Goal: Task Accomplishment & Management: Complete application form

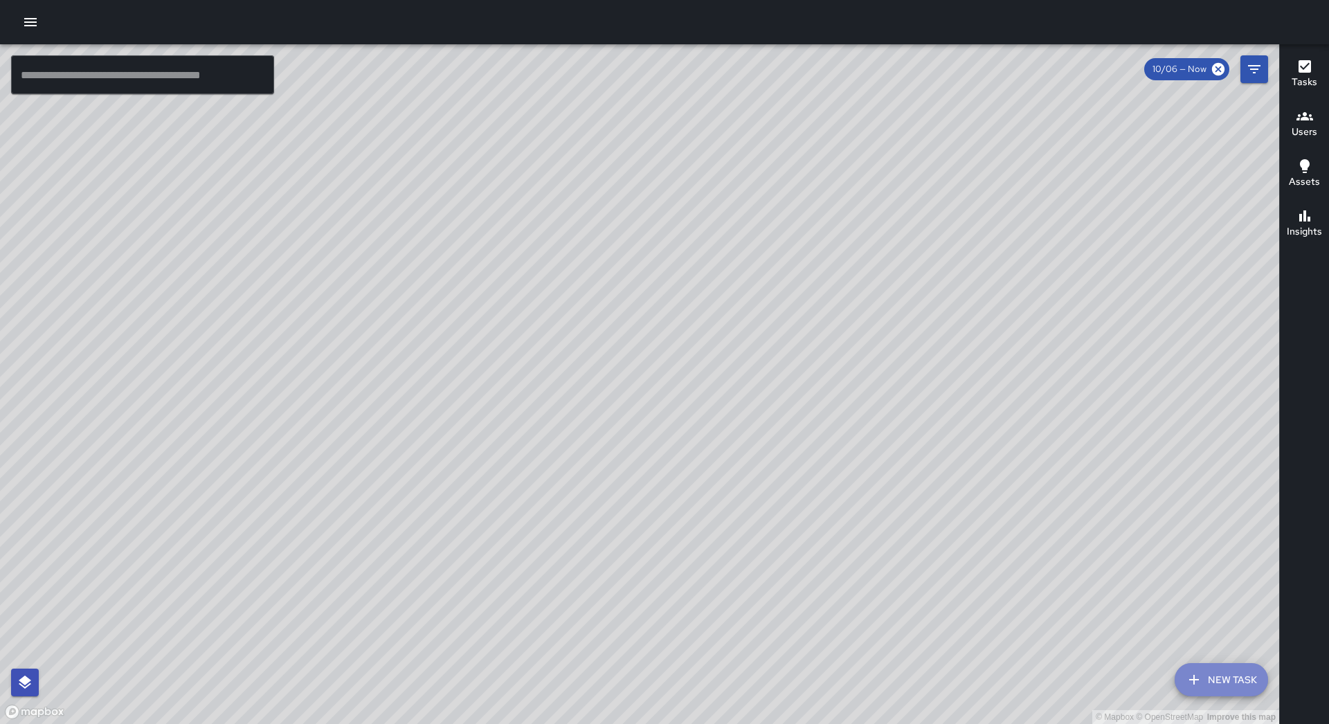
click at [1208, 678] on button "New Task" at bounding box center [1220, 679] width 93 height 33
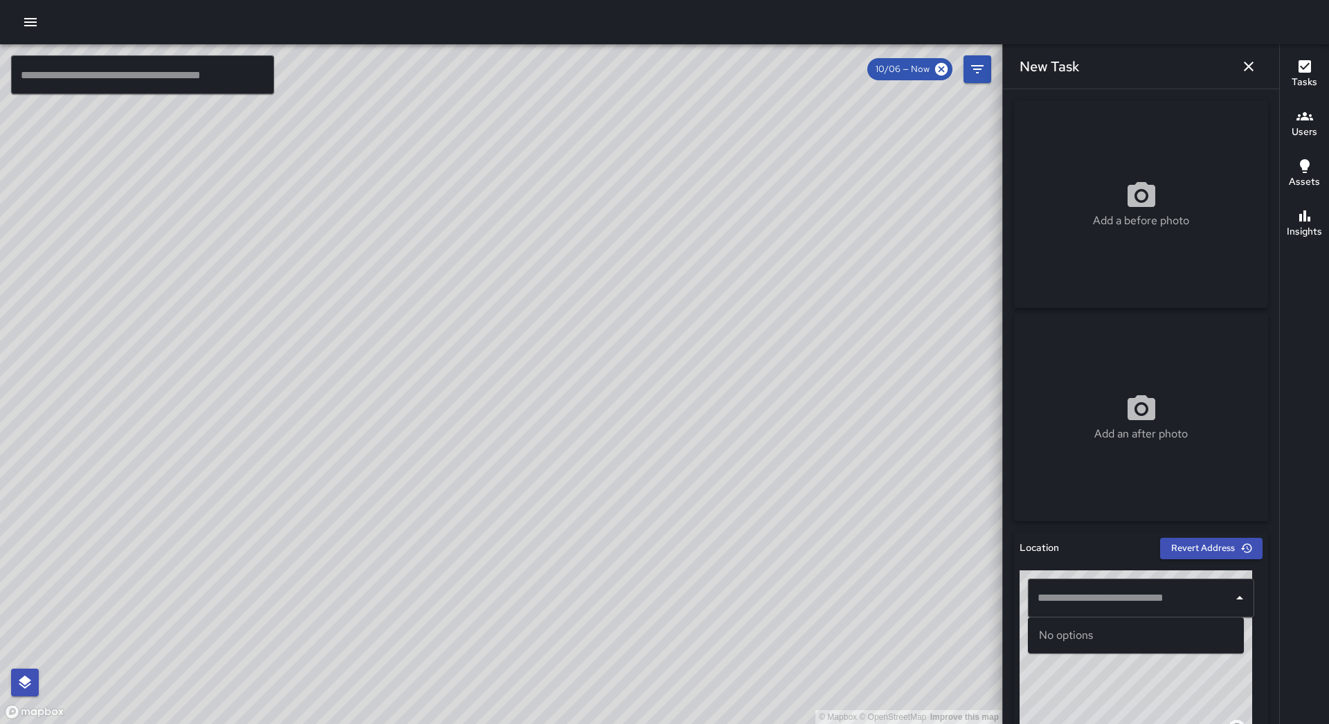
click at [1104, 613] on div "​" at bounding box center [1141, 598] width 226 height 39
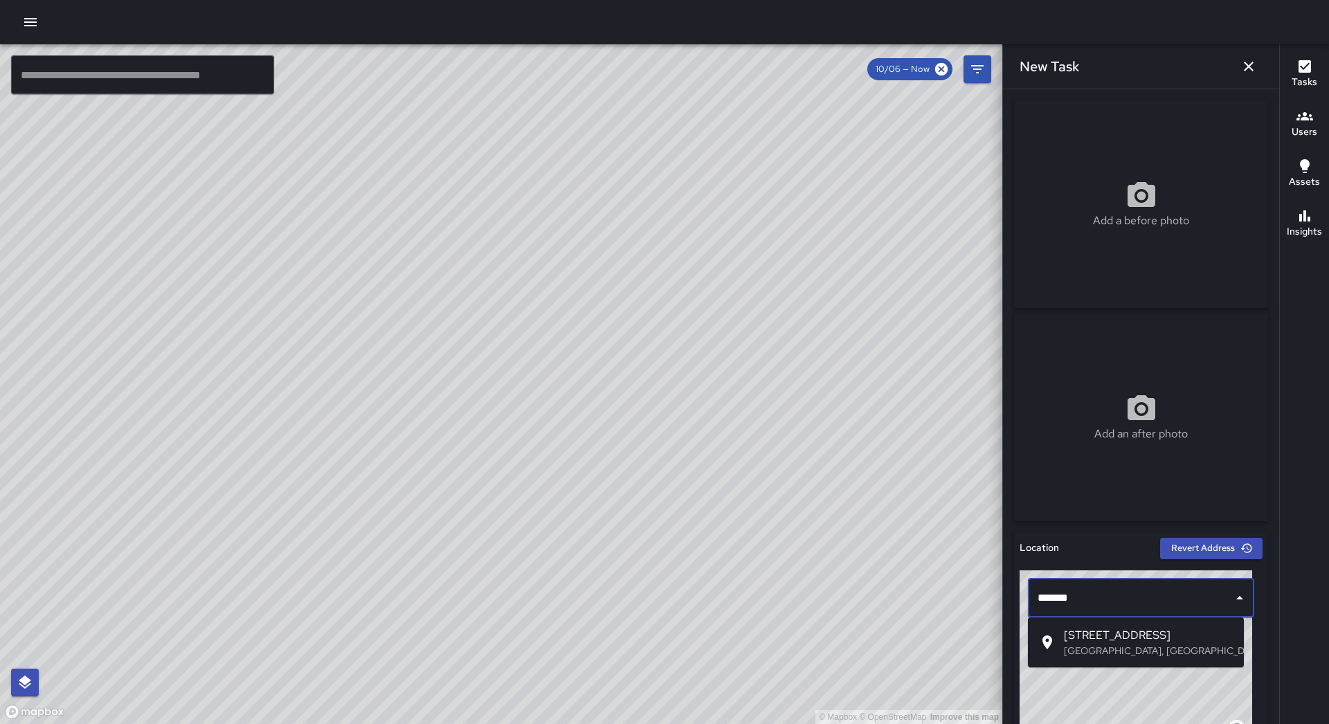
click at [1125, 634] on span "[STREET_ADDRESS]" at bounding box center [1148, 635] width 169 height 17
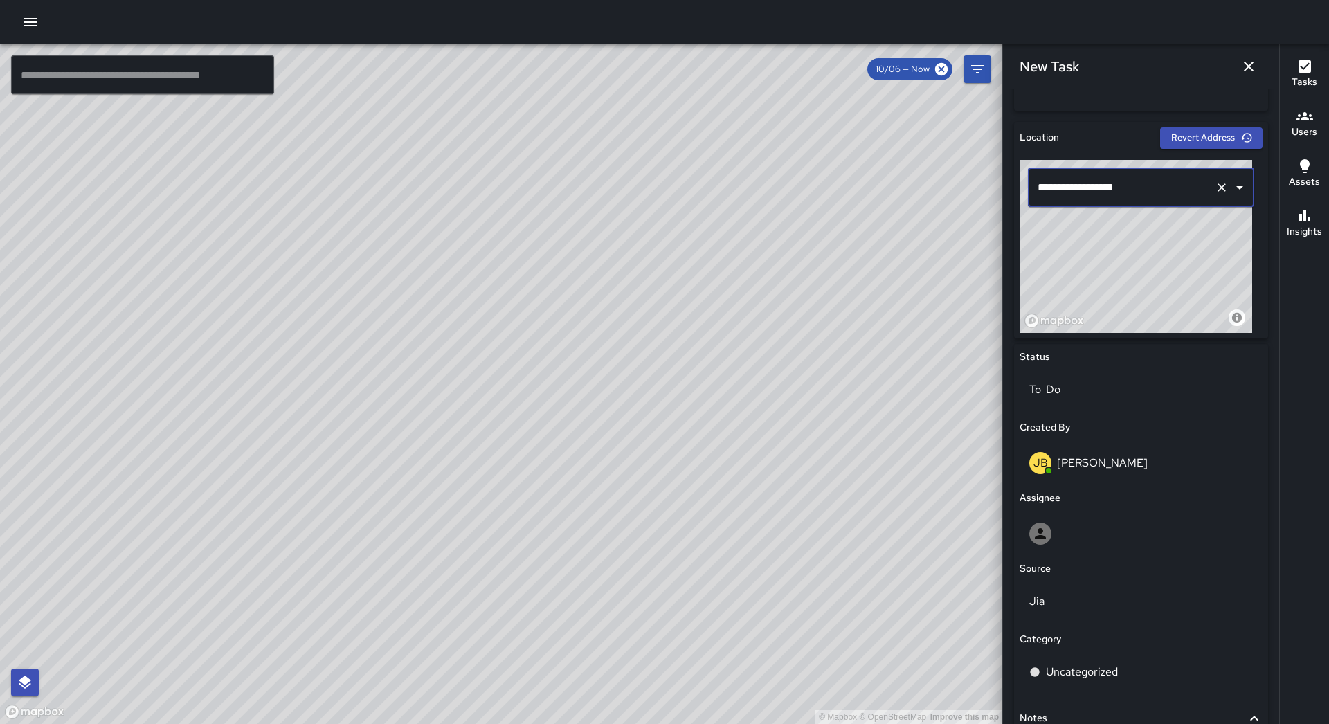
scroll to position [484, 0]
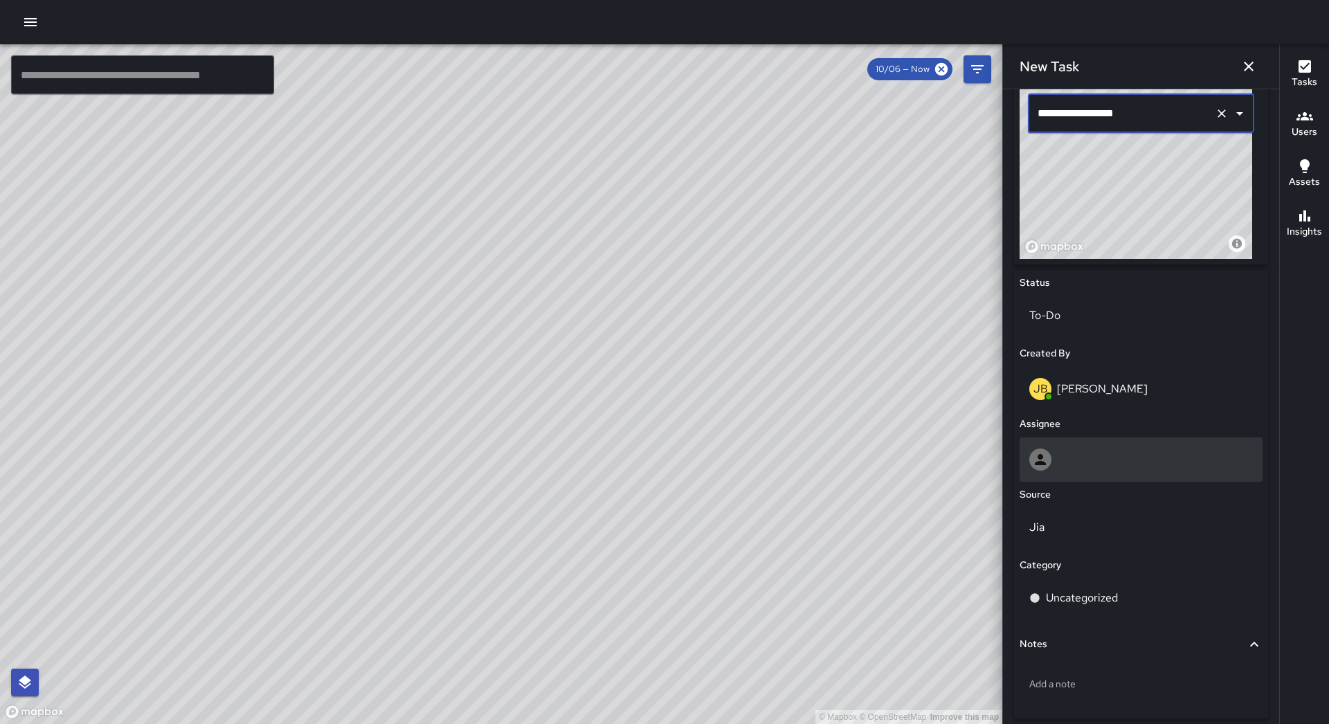
type input "**********"
click at [1110, 465] on div at bounding box center [1141, 459] width 224 height 22
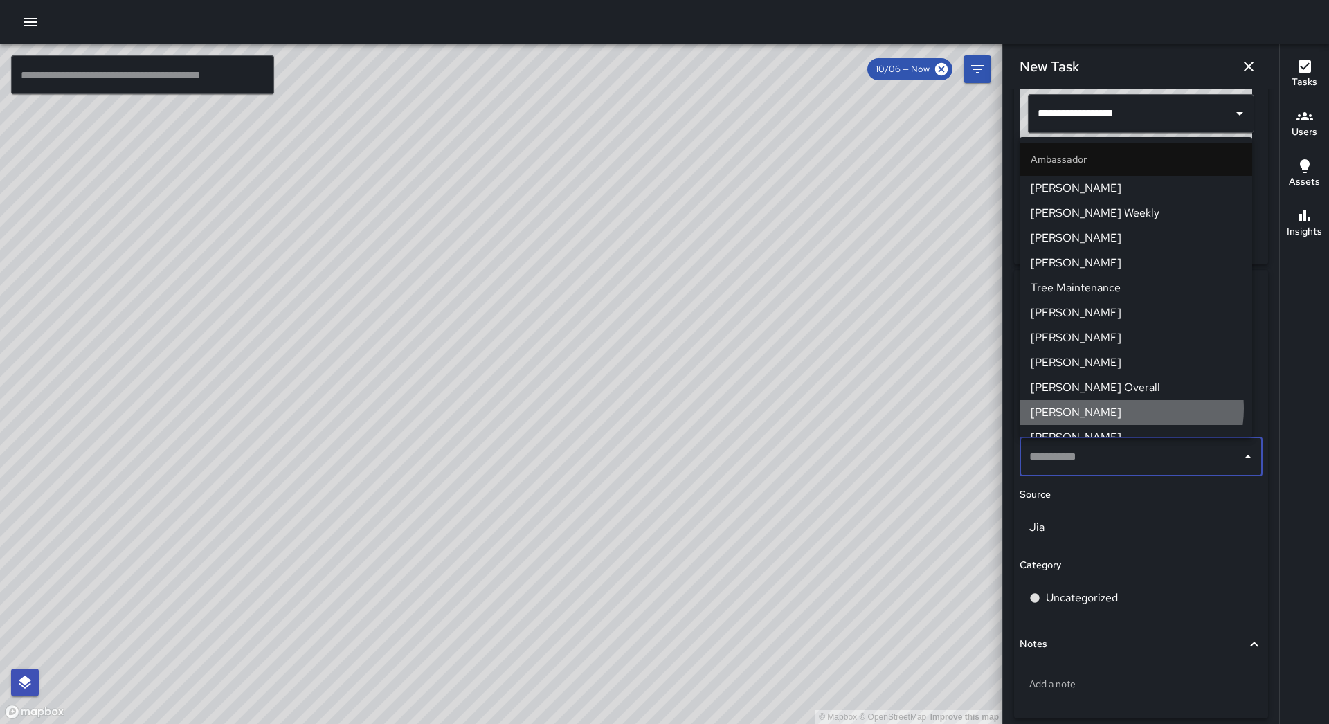
click at [1124, 409] on span "[PERSON_NAME]" at bounding box center [1135, 412] width 210 height 17
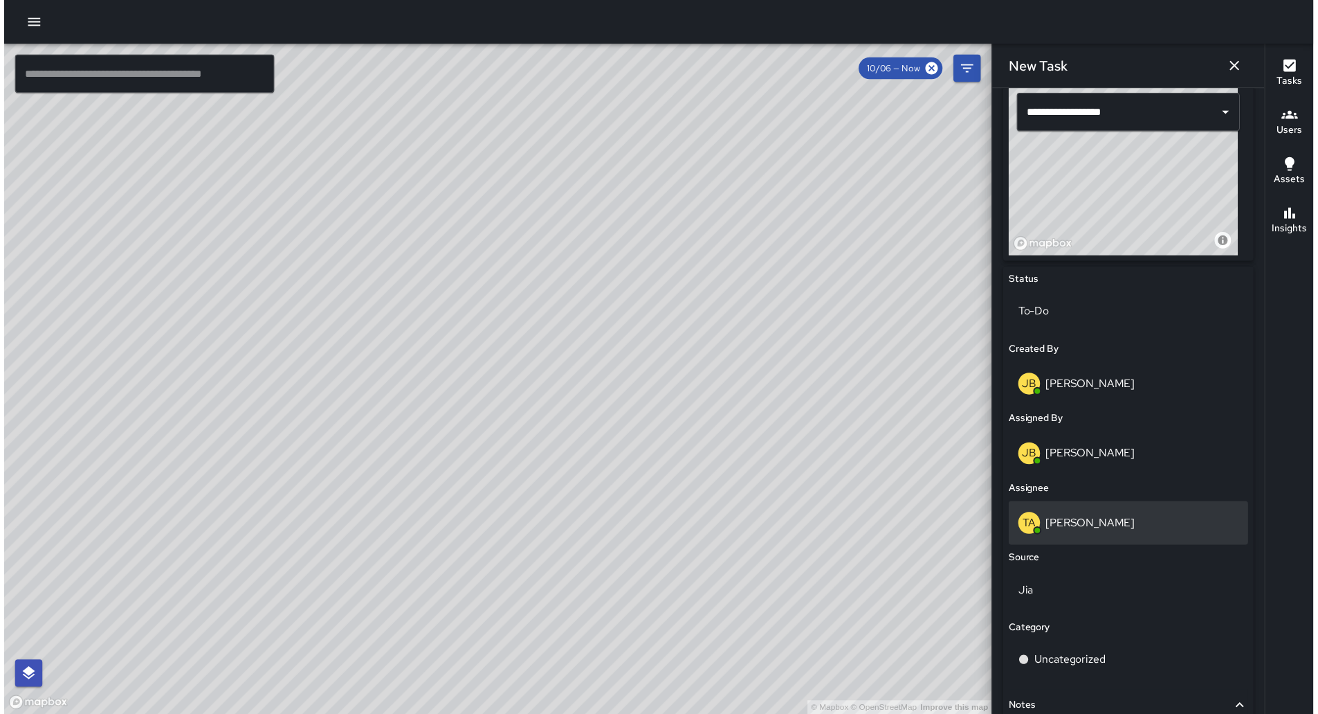
scroll to position [613, 0]
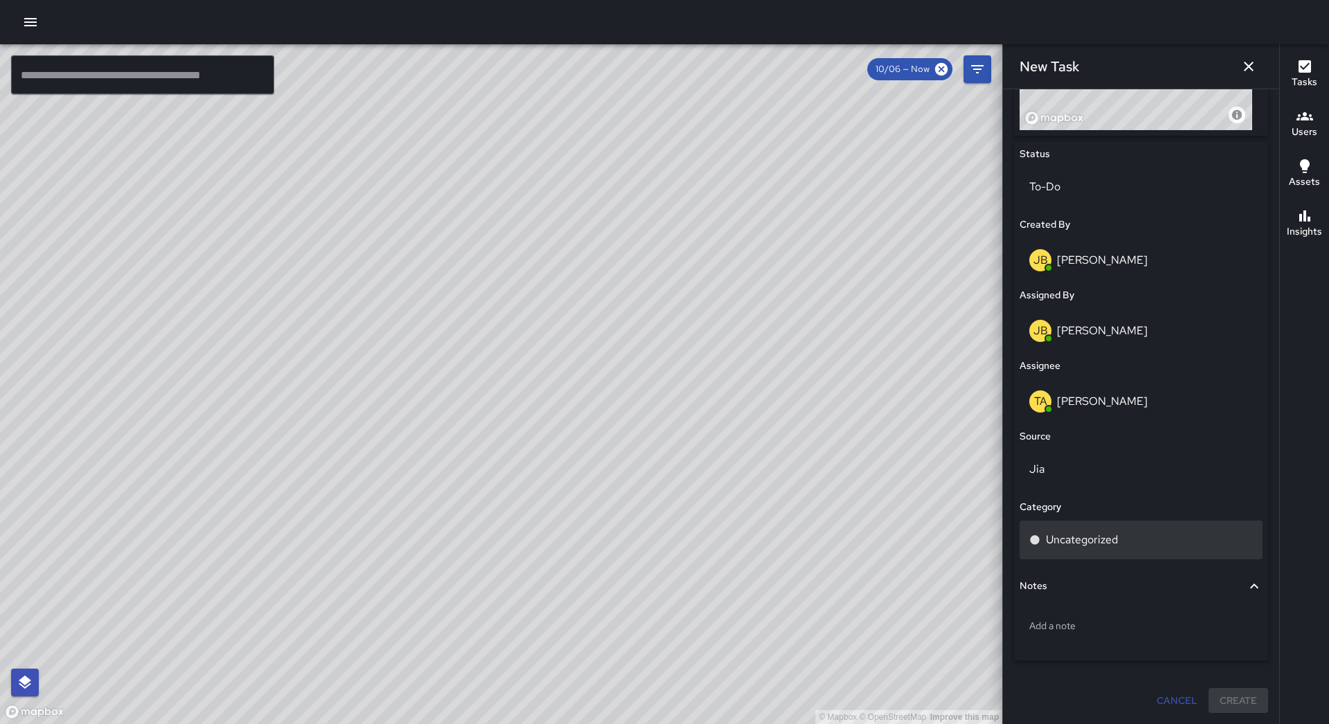
click at [1109, 532] on p "Uncategorized" at bounding box center [1082, 539] width 72 height 17
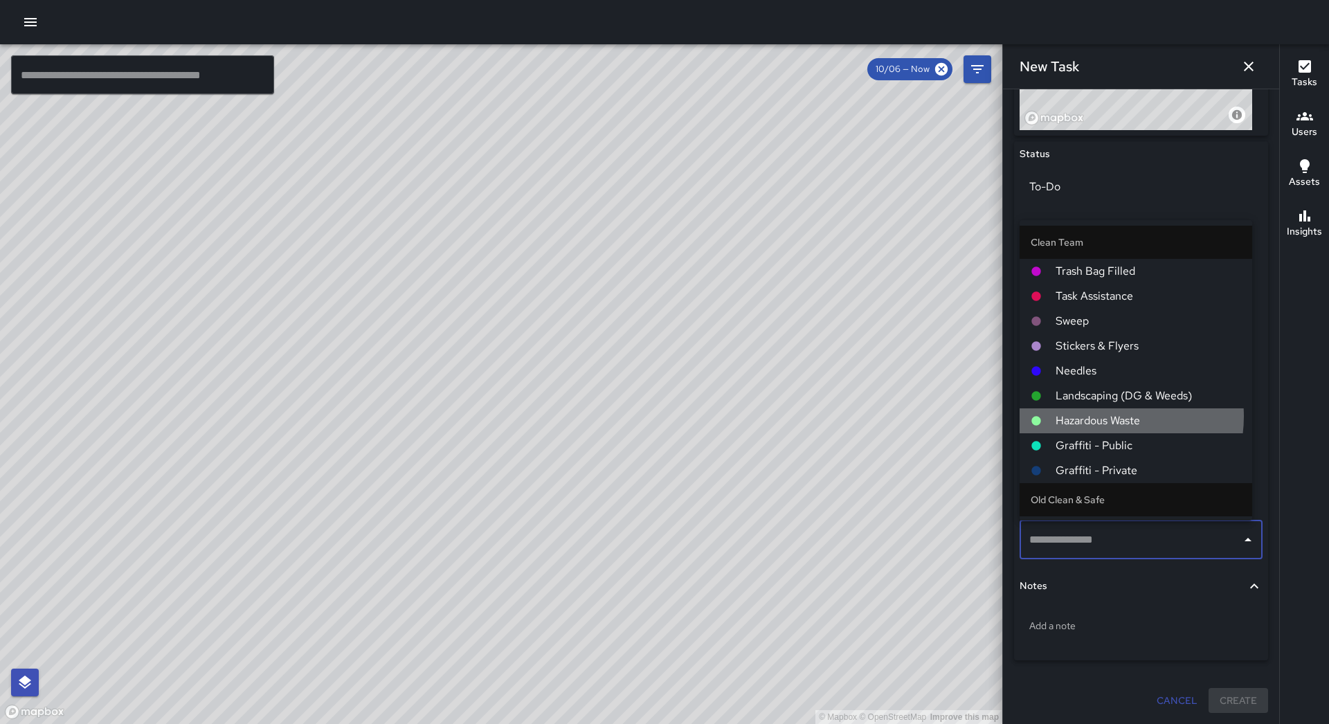
click at [1100, 417] on span "Hazardous Waste" at bounding box center [1147, 420] width 185 height 17
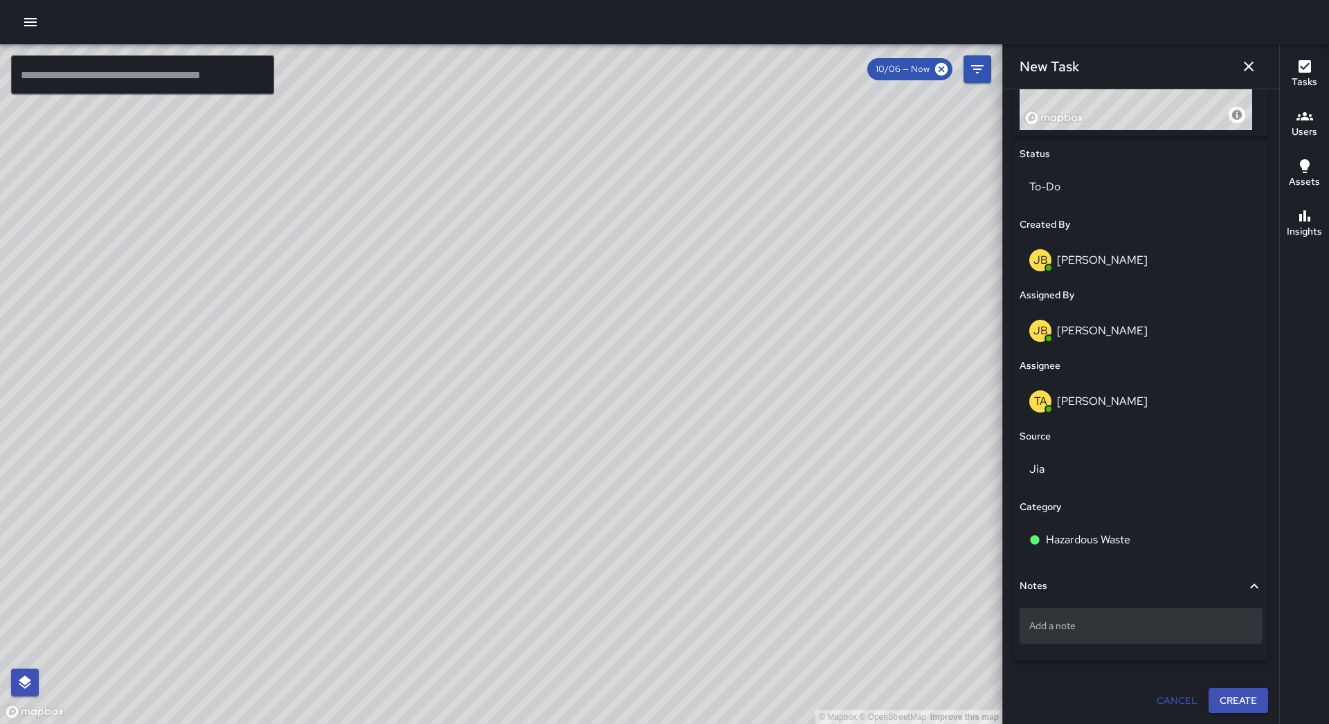
click at [1151, 619] on p "Add a note" at bounding box center [1141, 626] width 224 height 14
type textarea "******"
click at [1221, 689] on button "Create" at bounding box center [1238, 701] width 60 height 26
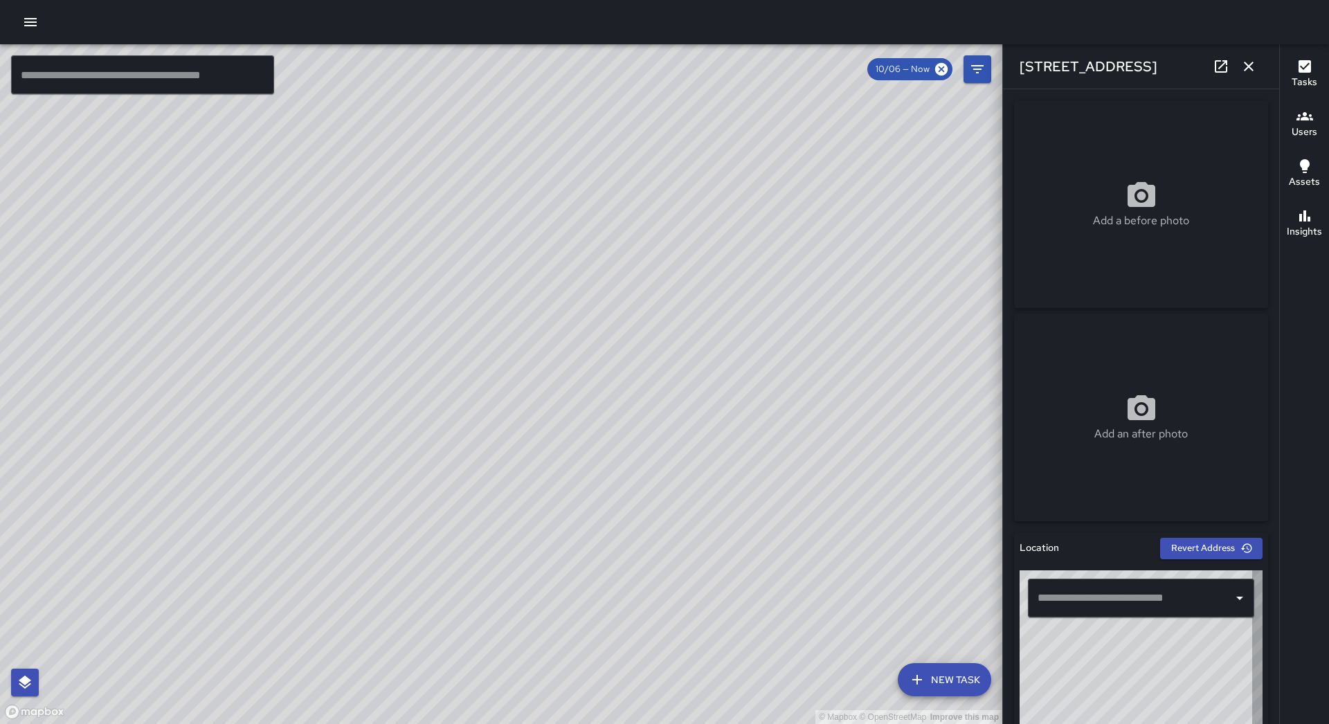
type input "**********"
click at [1251, 66] on icon "button" at bounding box center [1248, 66] width 17 height 17
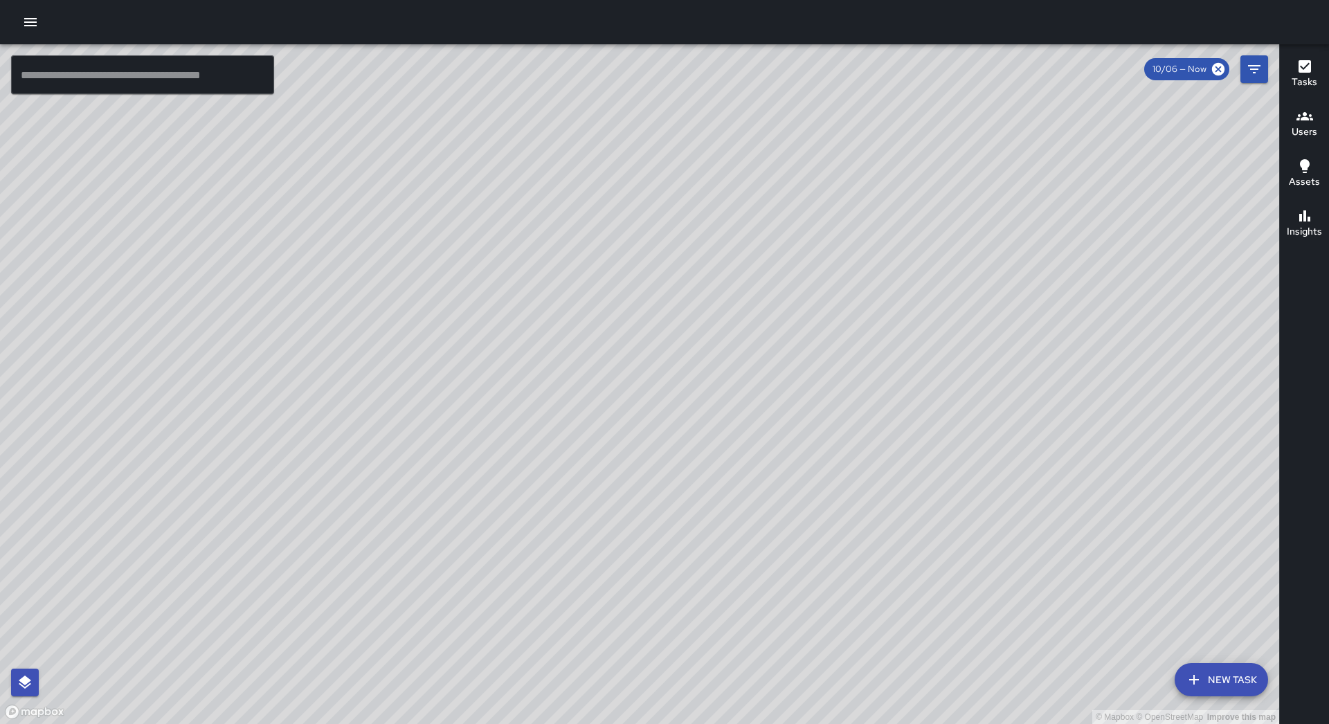
click at [1206, 66] on span "10/06 — Now" at bounding box center [1179, 69] width 71 height 14
drag, startPoint x: 473, startPoint y: 498, endPoint x: 607, endPoint y: 407, distance: 161.8
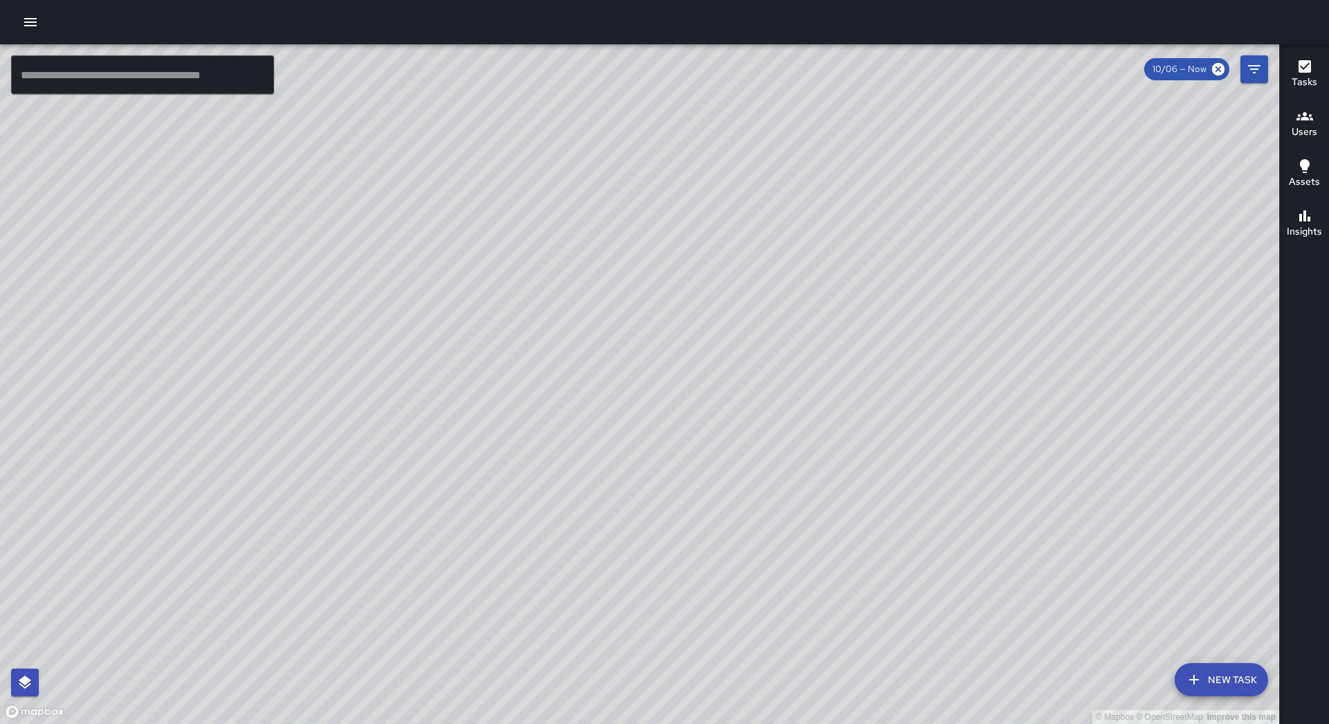
click at [740, 379] on div "© Mapbox © OpenStreetMap Improve this map" at bounding box center [639, 384] width 1279 height 680
click at [27, 21] on icon "button" at bounding box center [30, 22] width 17 height 17
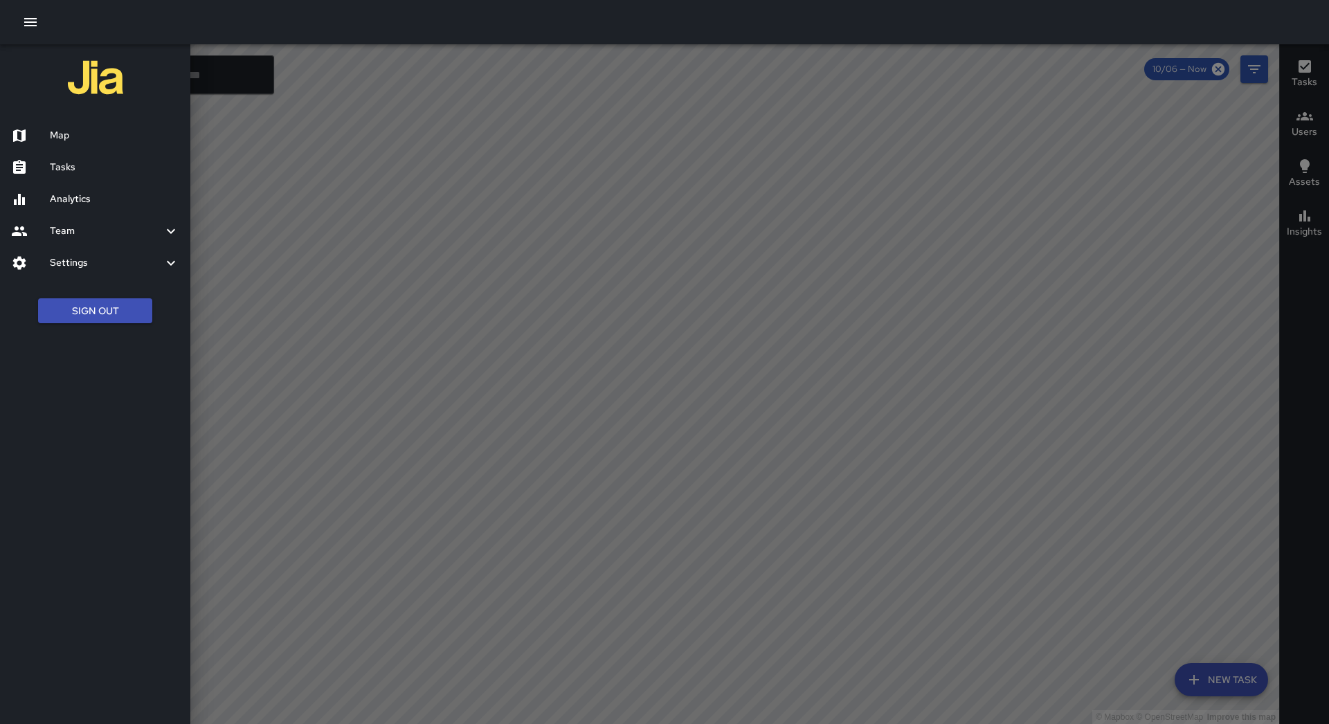
click at [89, 170] on h6 "Tasks" at bounding box center [114, 167] width 129 height 15
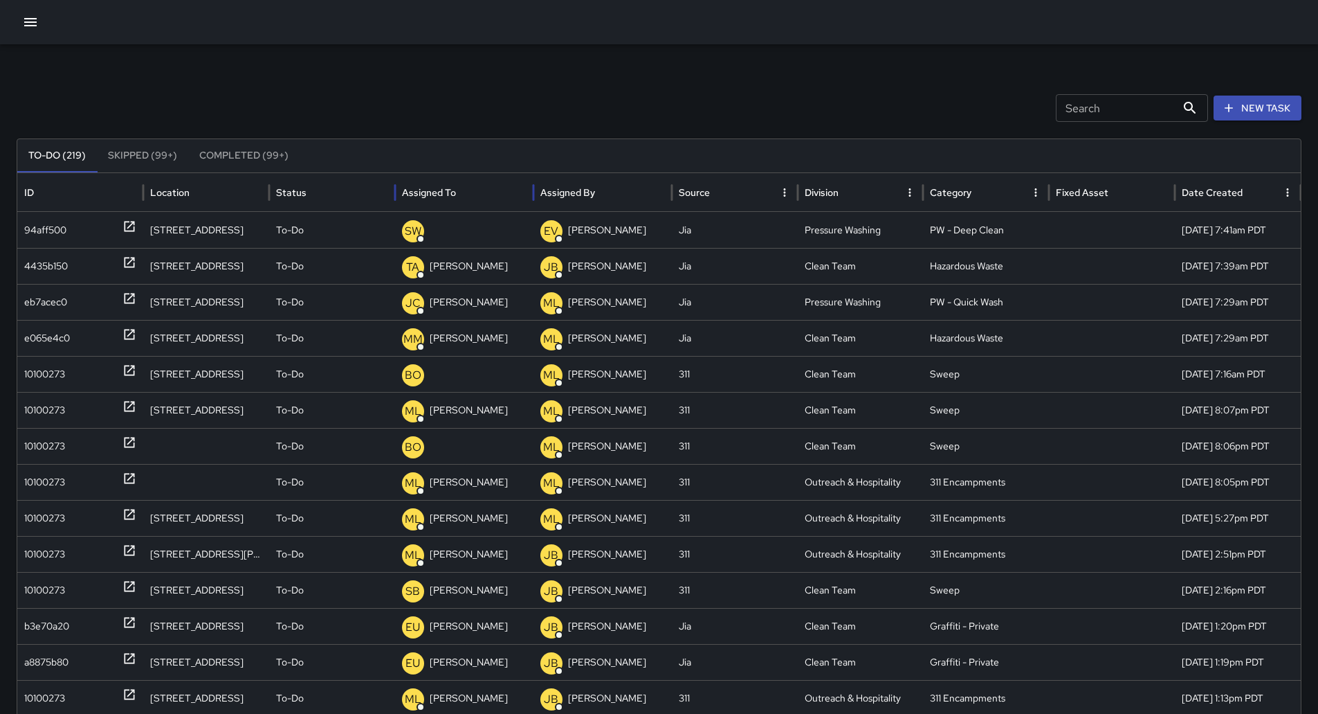
click at [483, 181] on div "Assigned To" at bounding box center [464, 192] width 125 height 38
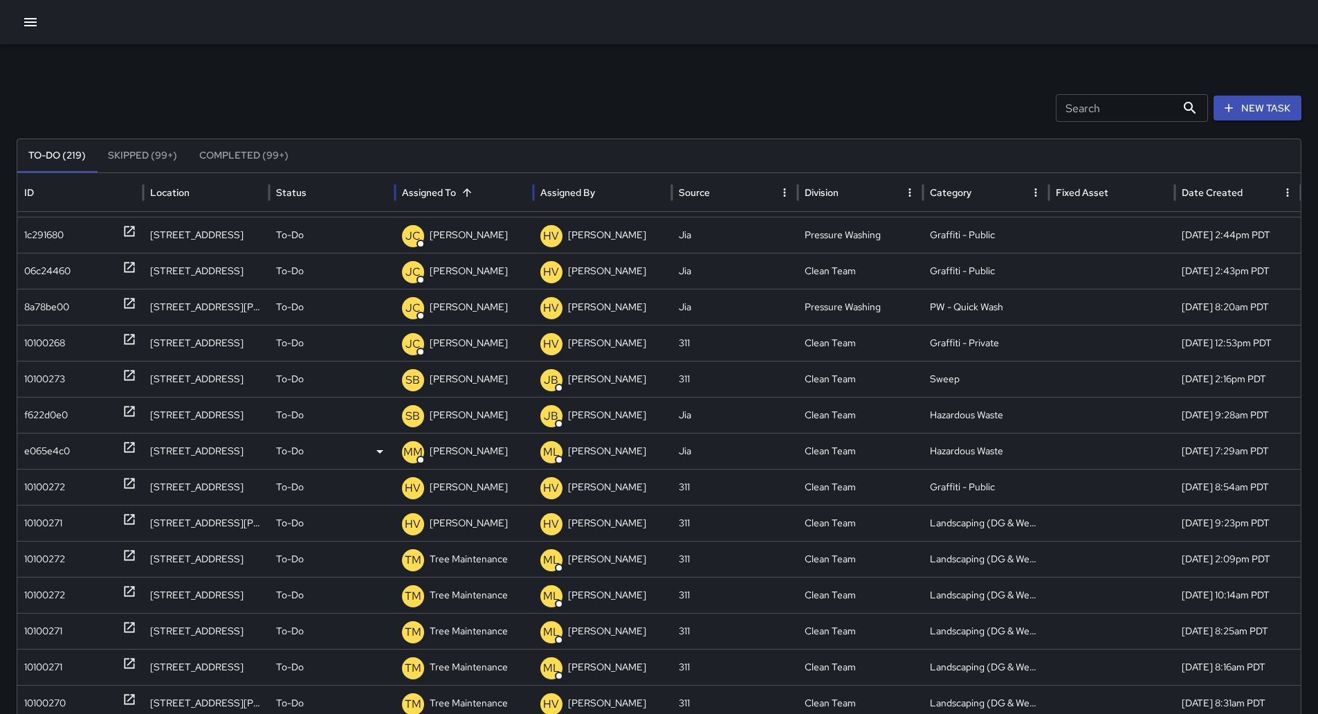
scroll to position [259, 0]
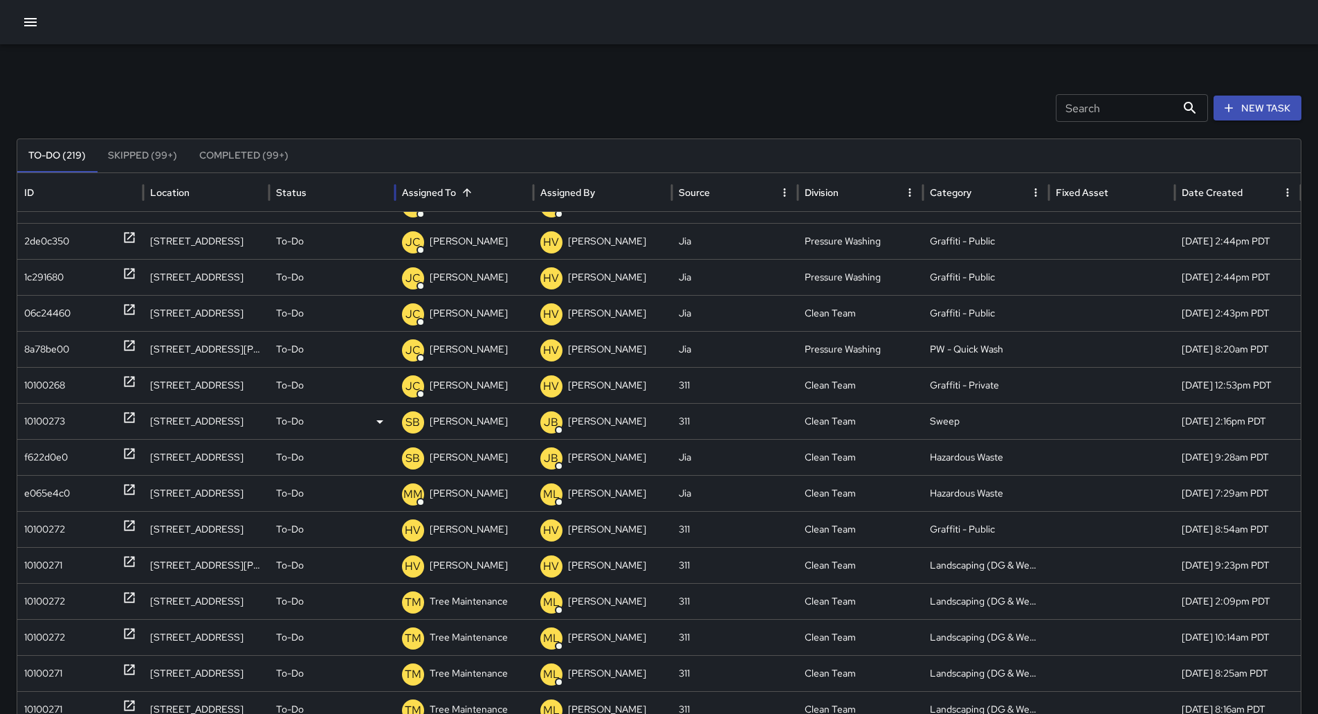
click at [44, 417] on div "10100273" at bounding box center [44, 420] width 41 height 35
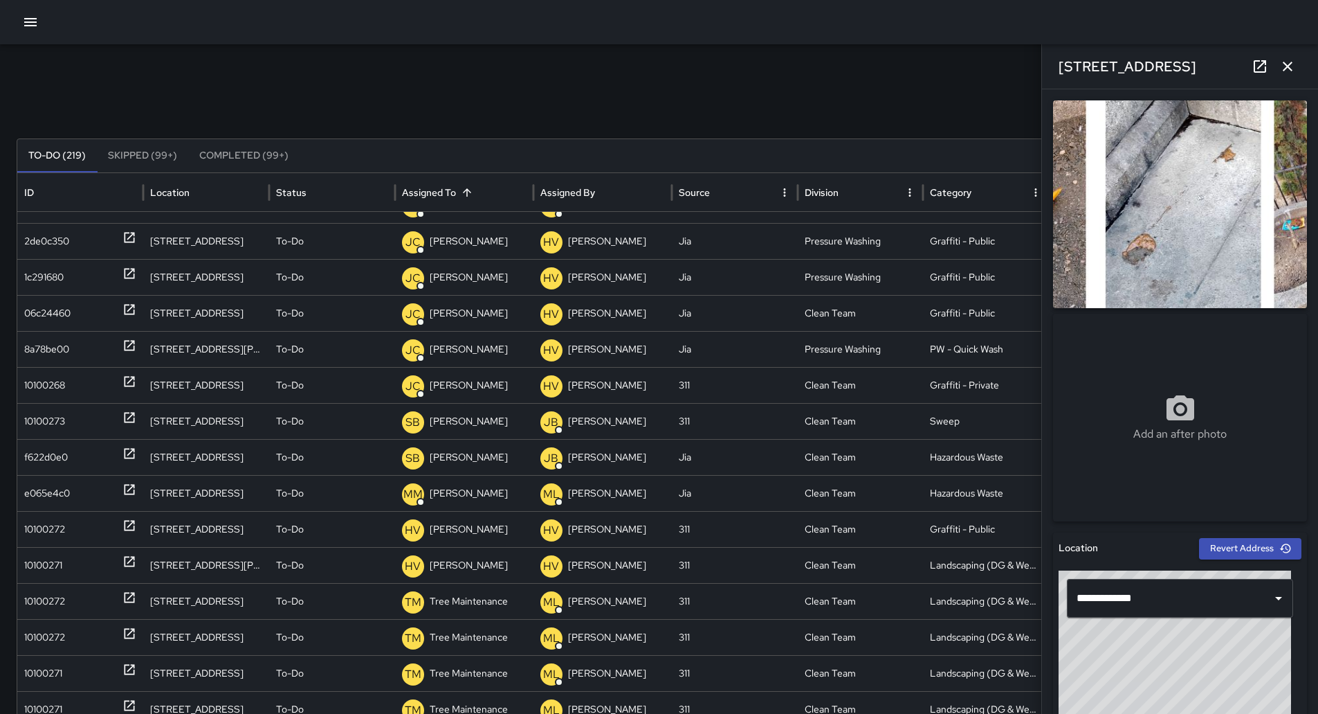
scroll to position [208, 0]
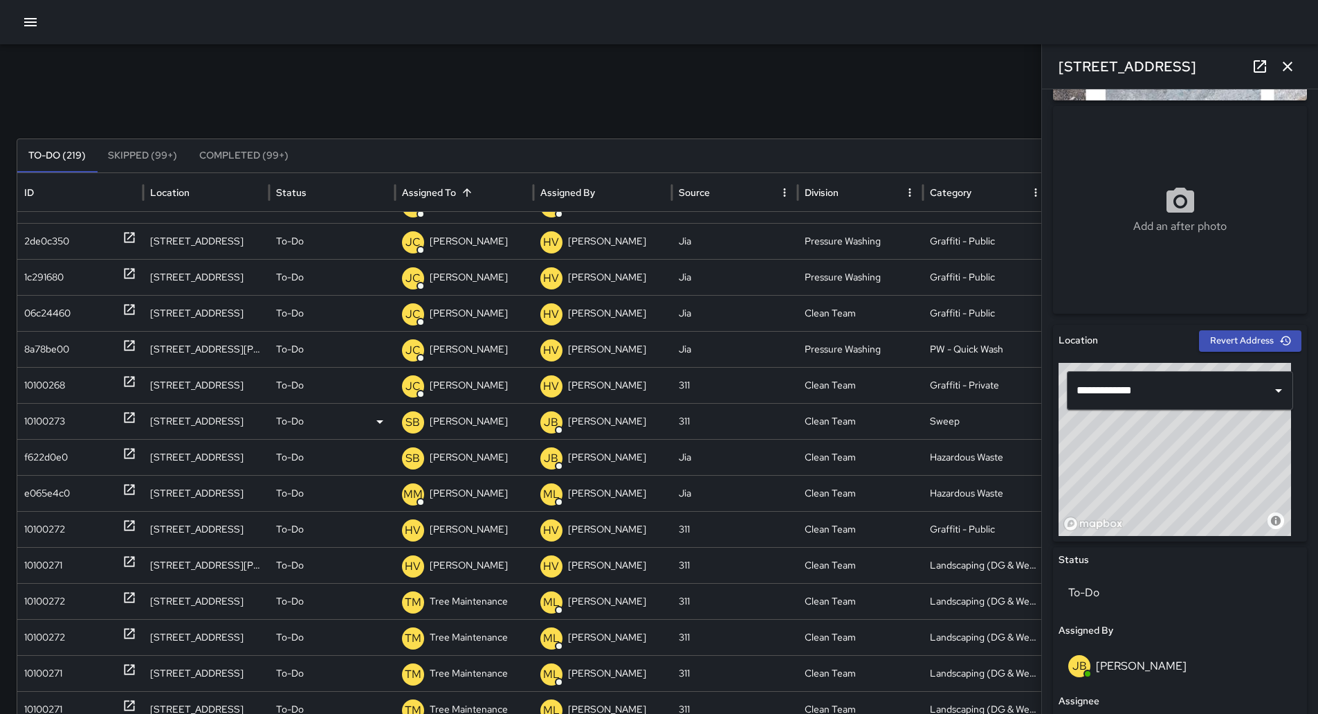
click at [439, 413] on p "[PERSON_NAME]" at bounding box center [469, 420] width 78 height 35
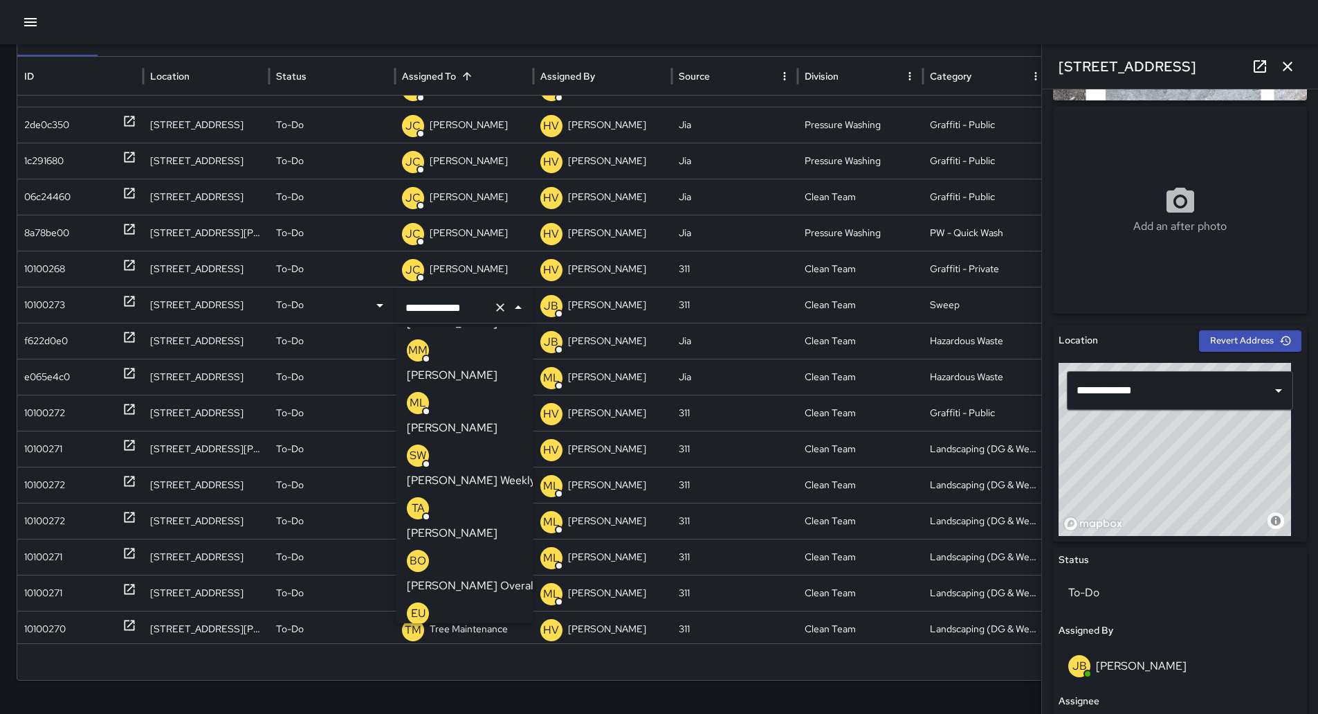
scroll to position [120, 0]
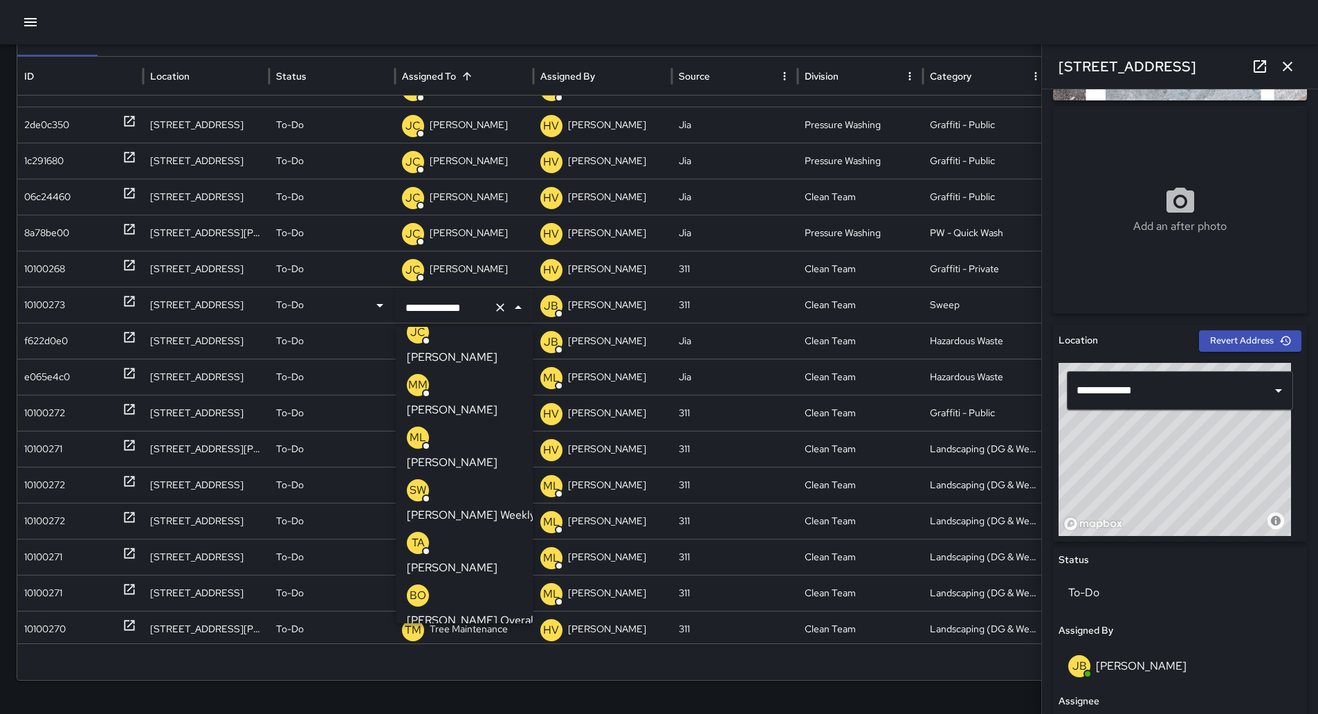
click at [465, 559] on p "[PERSON_NAME]" at bounding box center [452, 567] width 91 height 17
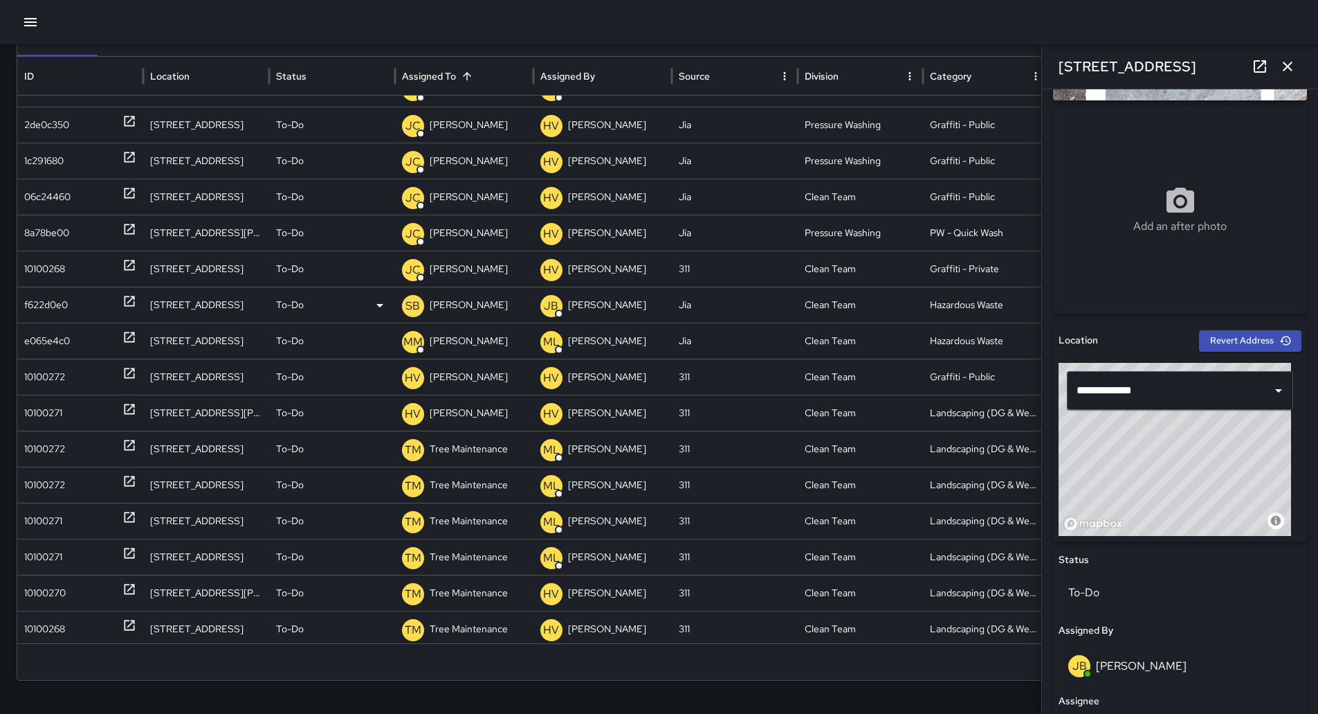
click at [35, 311] on div "f622d0e0" at bounding box center [46, 304] width 44 height 35
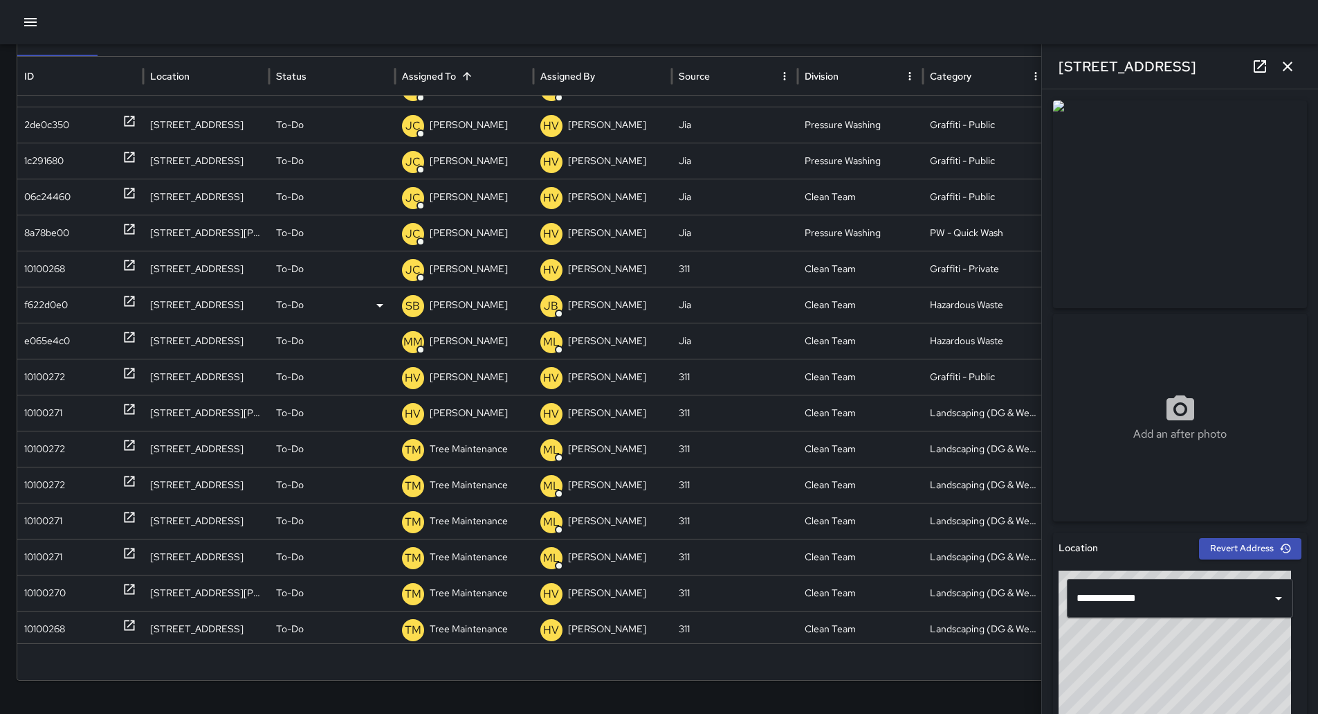
click at [455, 298] on p "[PERSON_NAME]" at bounding box center [469, 304] width 78 height 35
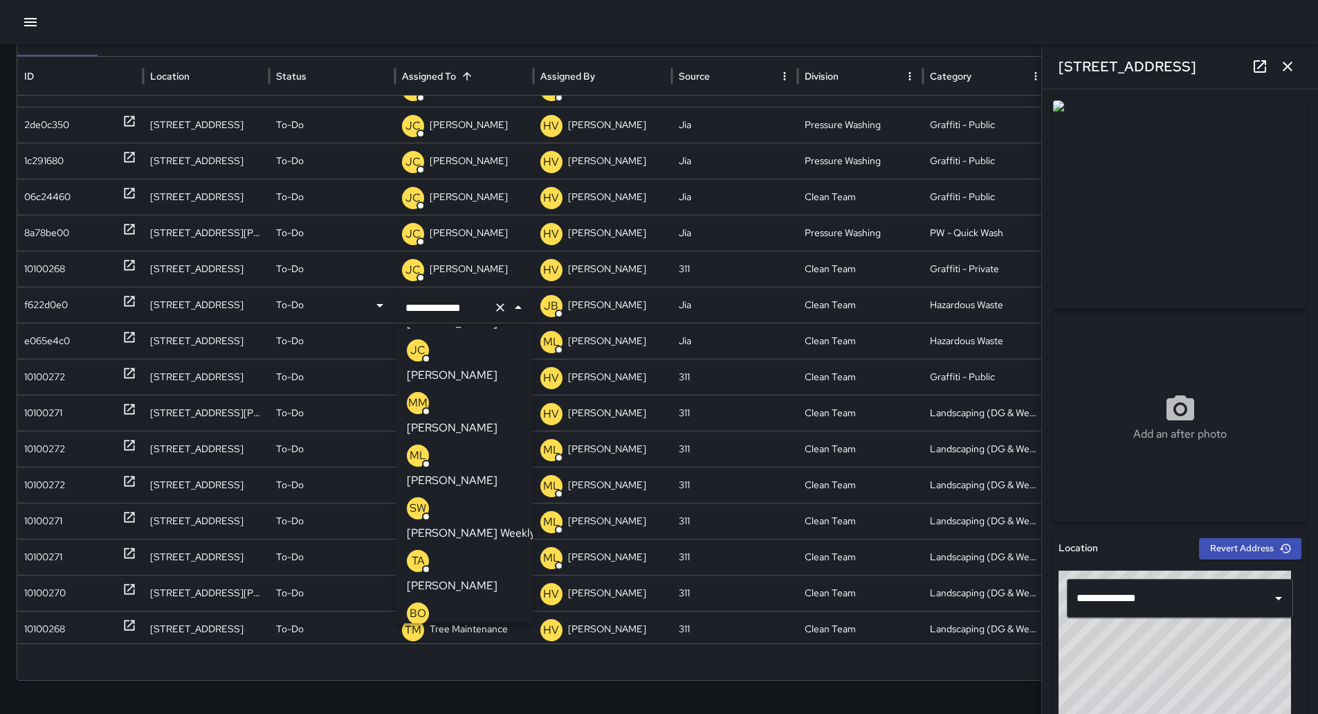
scroll to position [79, 0]
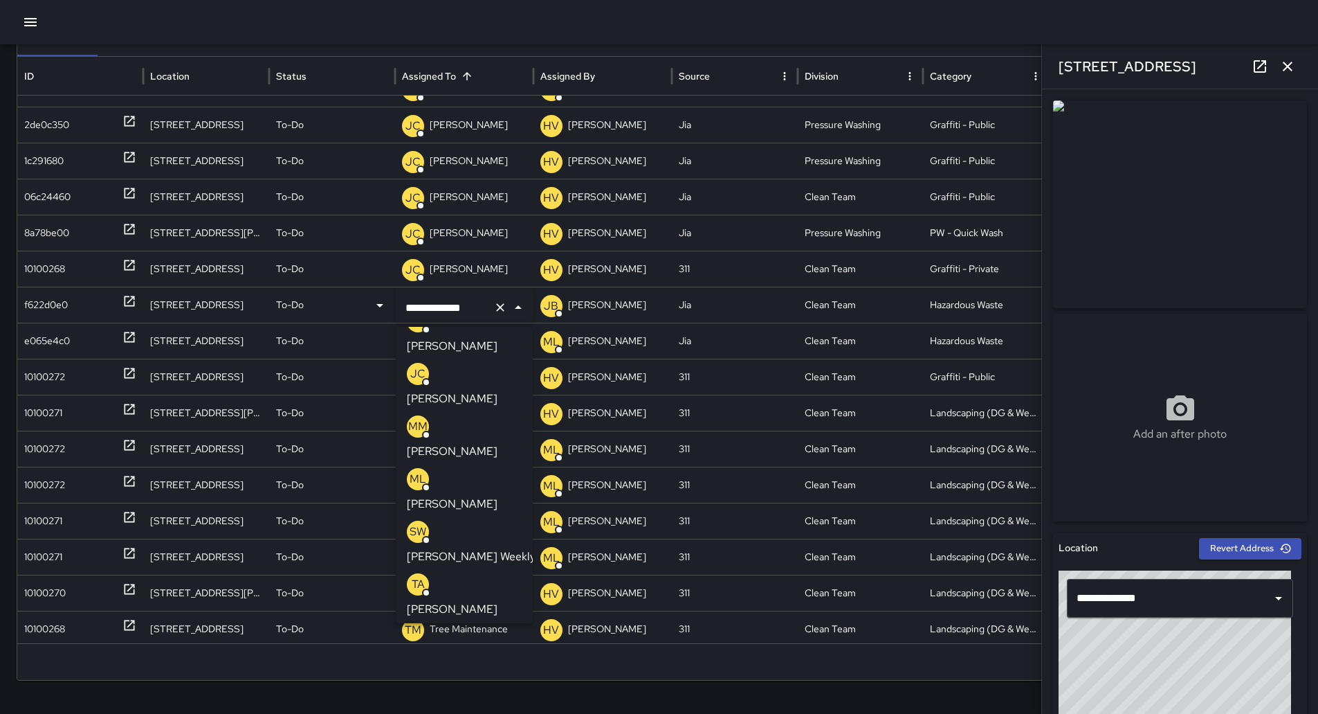
click at [462, 601] on p "[PERSON_NAME]" at bounding box center [452, 609] width 91 height 17
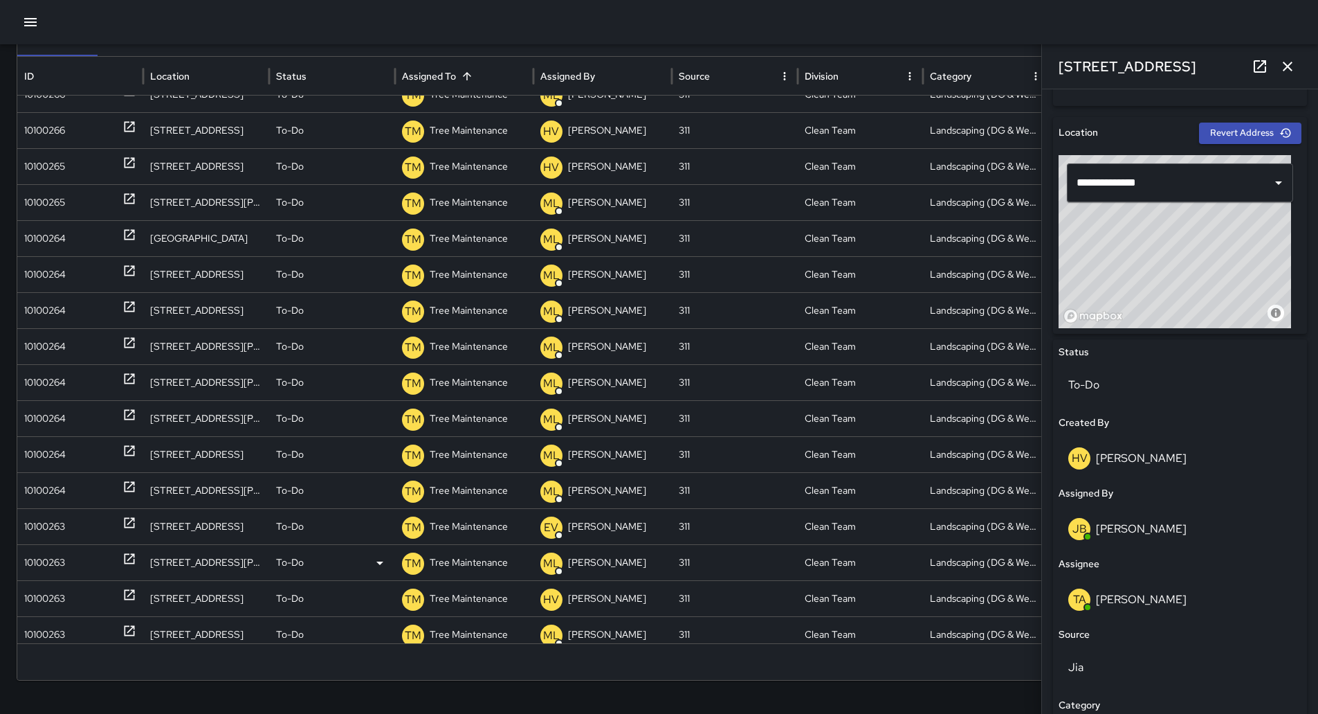
scroll to position [623, 0]
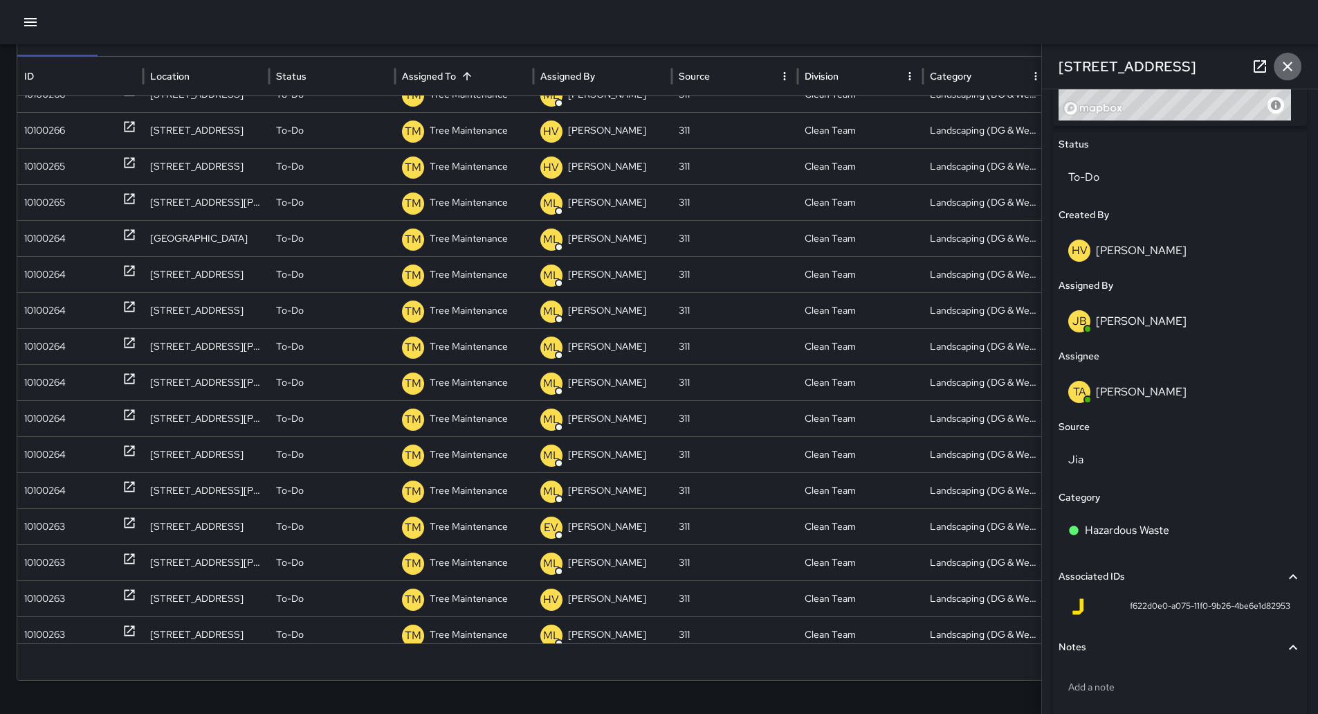
click at [1287, 67] on icon "button" at bounding box center [1288, 67] width 10 height 10
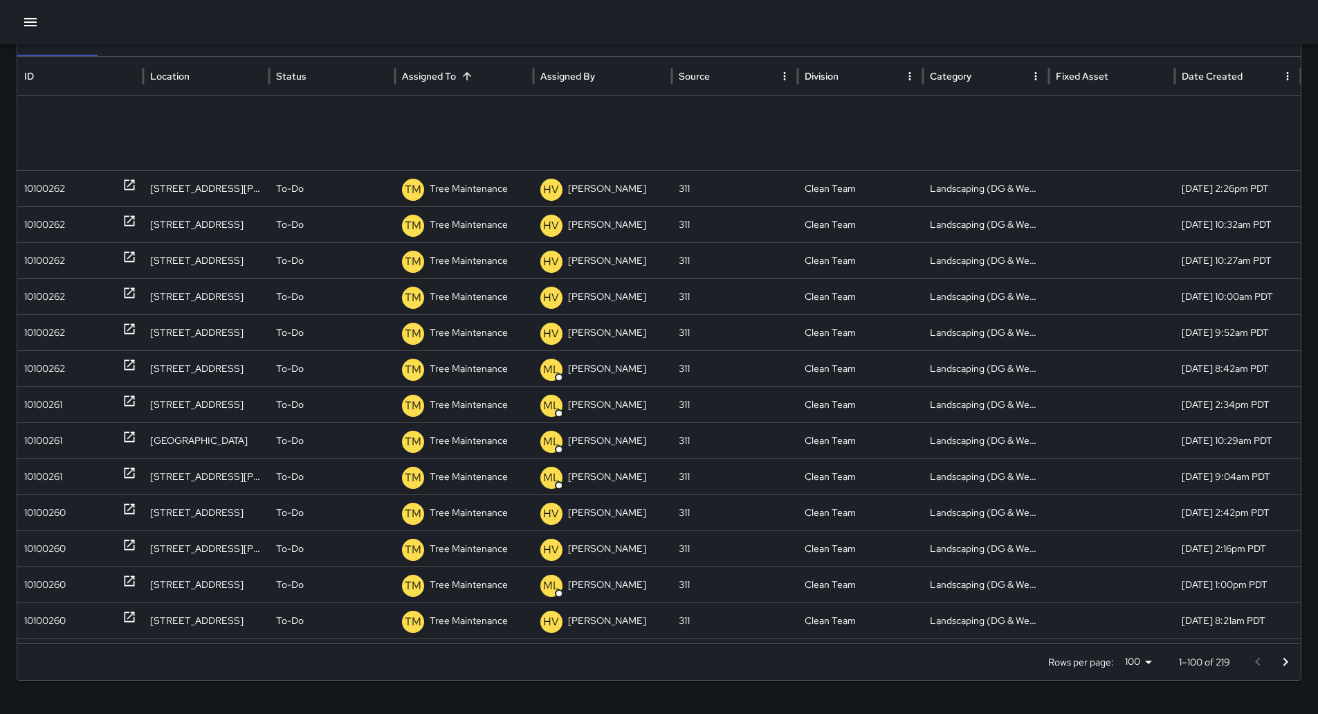
scroll to position [0, 0]
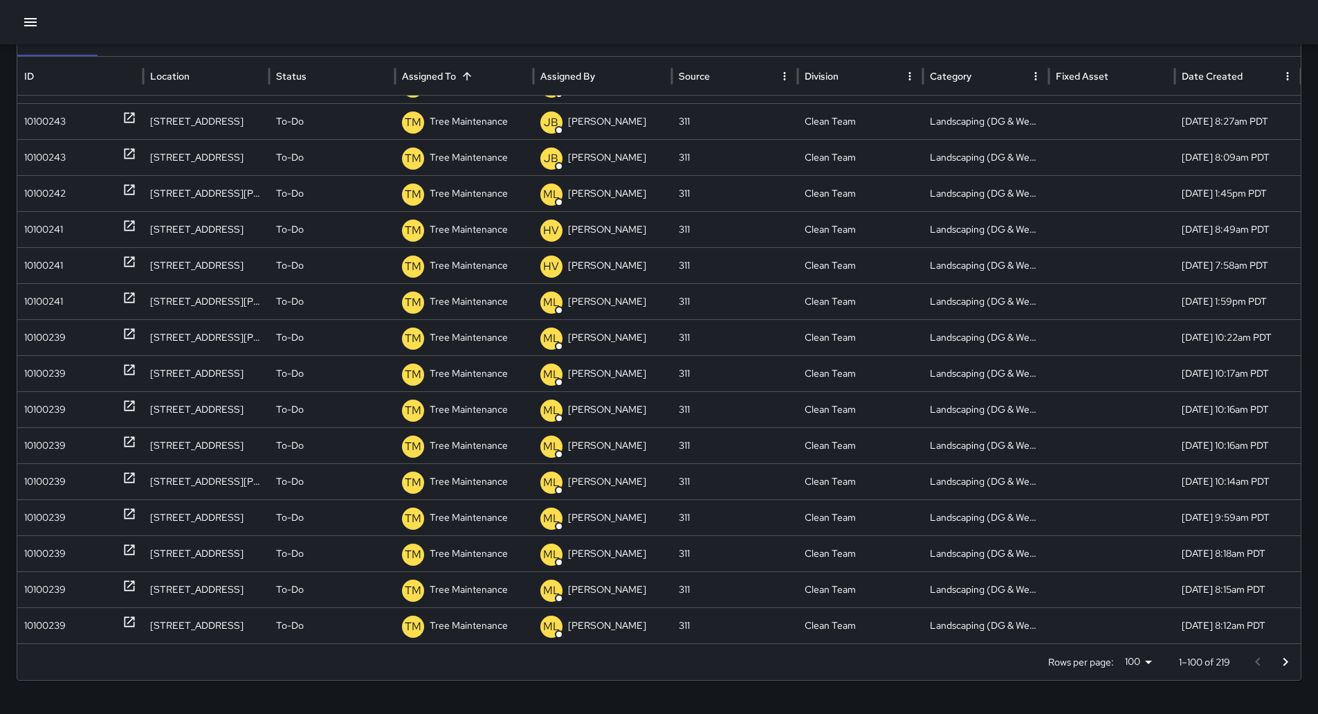
click at [1289, 658] on icon "Go to next page" at bounding box center [1286, 661] width 5 height 8
click at [1294, 654] on icon "Go to next page" at bounding box center [1286, 661] width 17 height 17
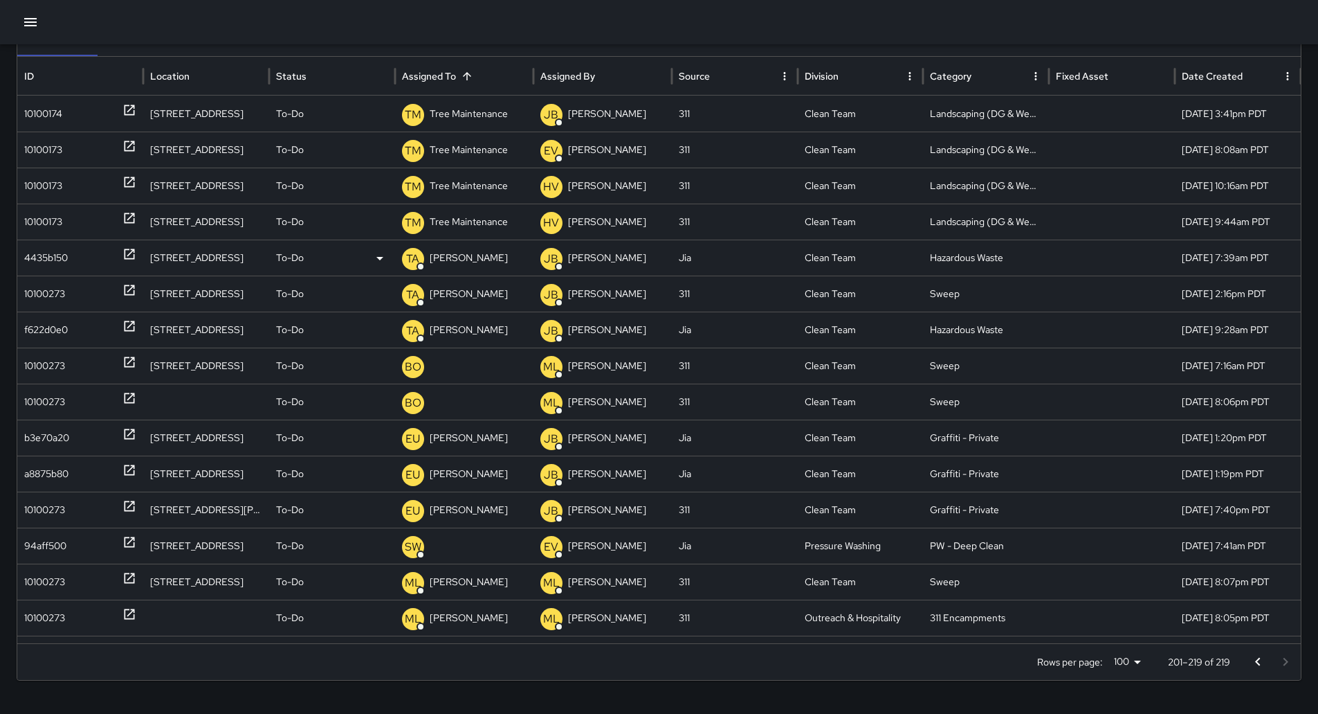
click at [45, 249] on div "4435b150" at bounding box center [46, 257] width 44 height 35
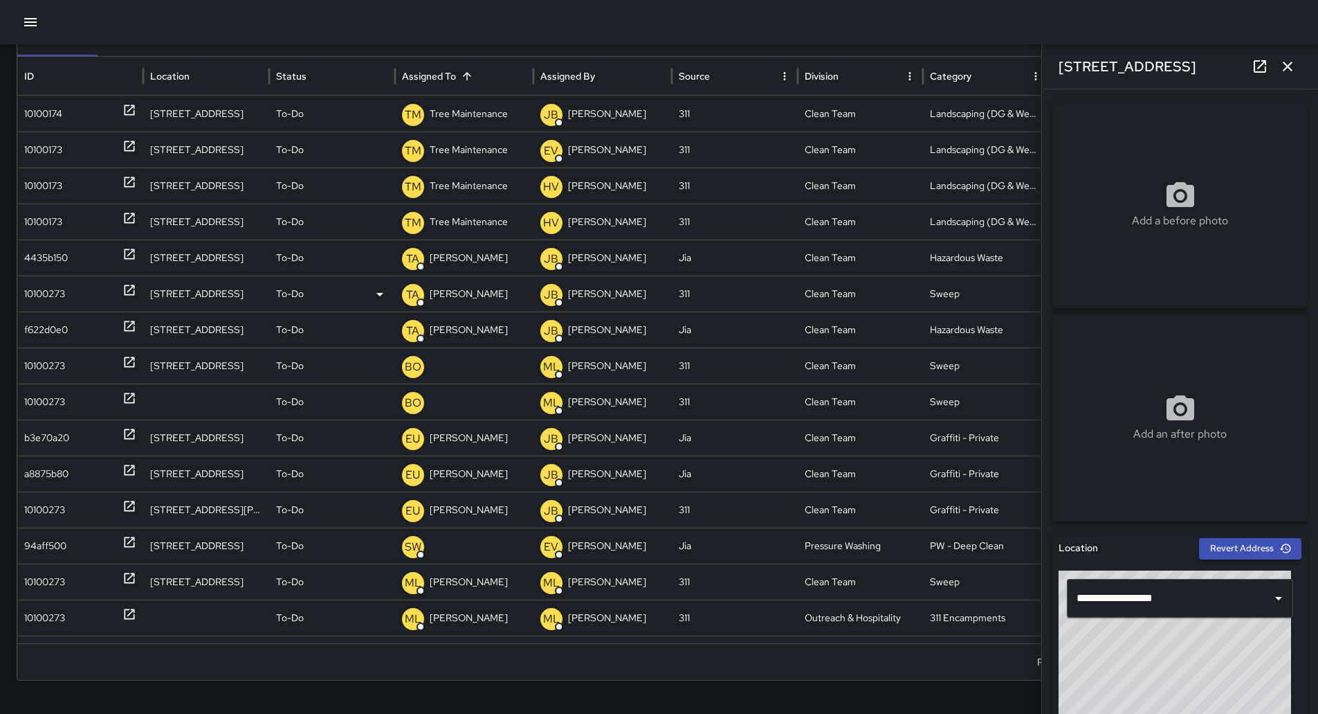
click at [60, 296] on div "10100273" at bounding box center [44, 293] width 41 height 35
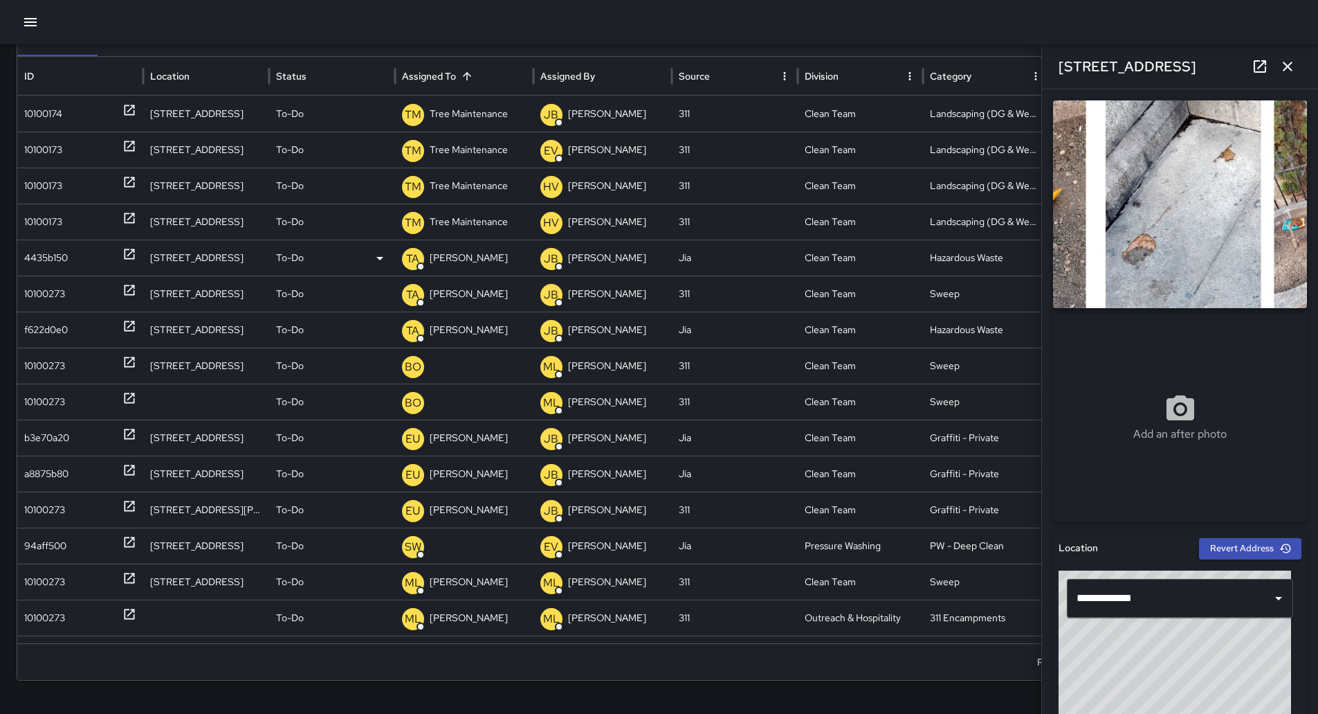
click at [66, 274] on div "4435b150" at bounding box center [46, 257] width 44 height 35
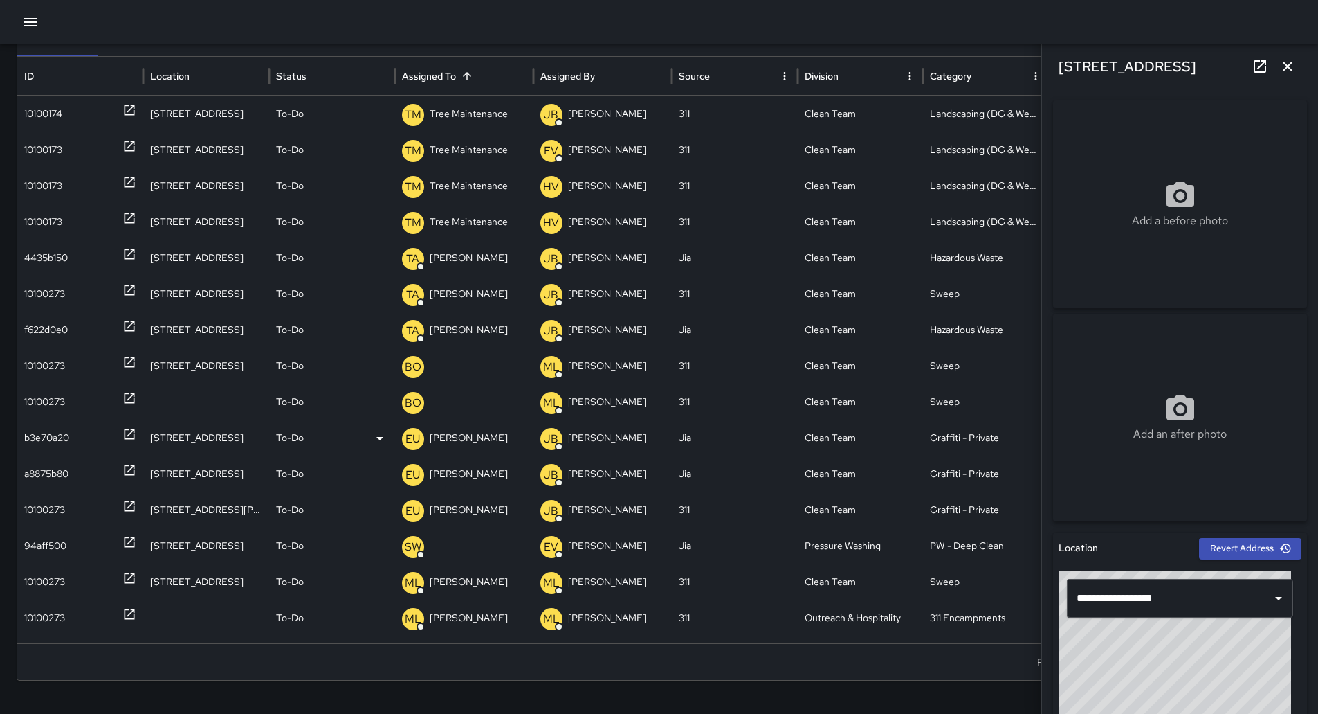
click at [47, 424] on div "b3e70a20" at bounding box center [46, 437] width 45 height 35
click at [34, 370] on div "10100273" at bounding box center [44, 365] width 41 height 35
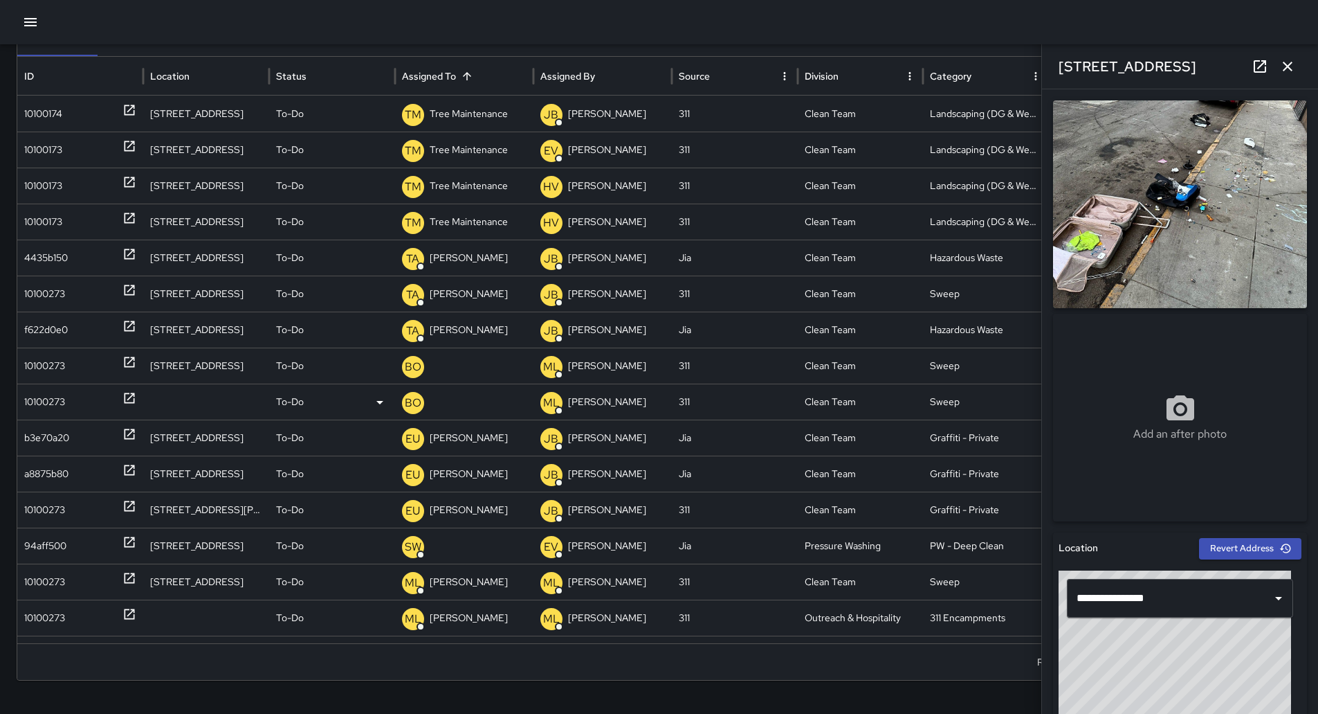
click at [65, 397] on div "10100273" at bounding box center [44, 401] width 41 height 35
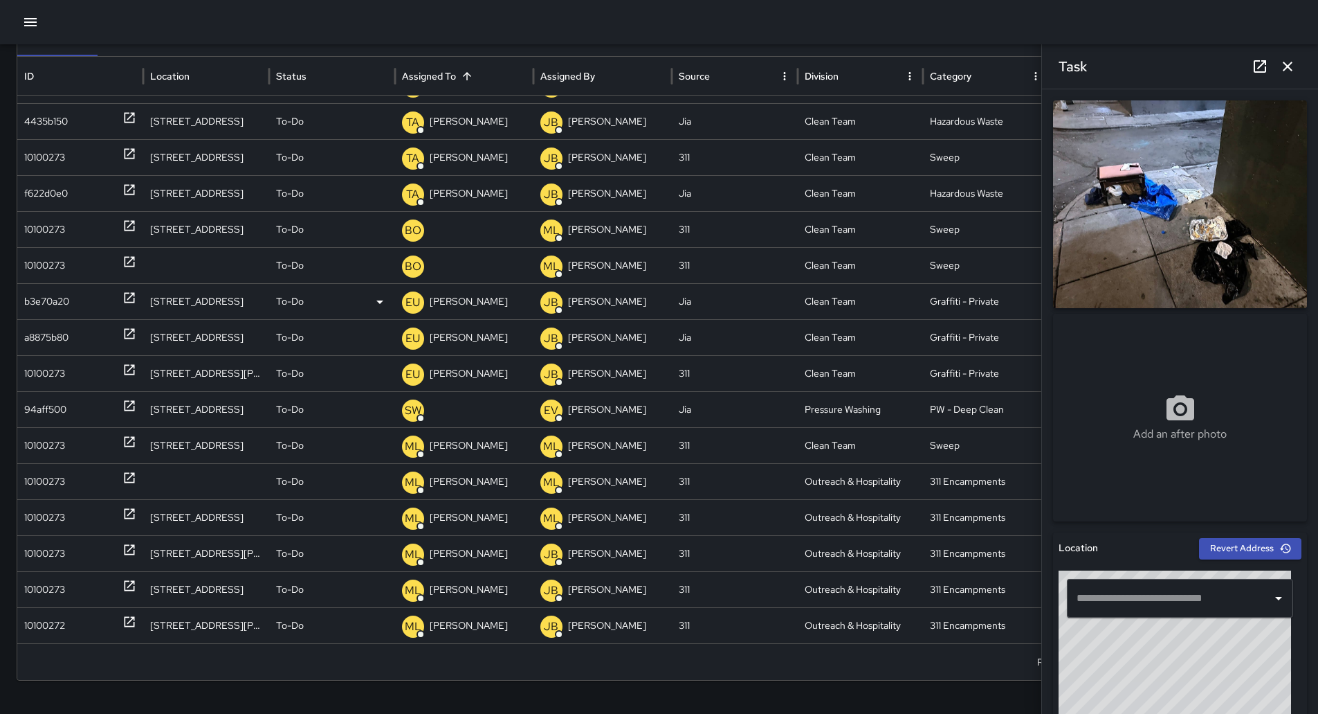
click at [41, 305] on div "b3e70a20" at bounding box center [46, 301] width 45 height 35
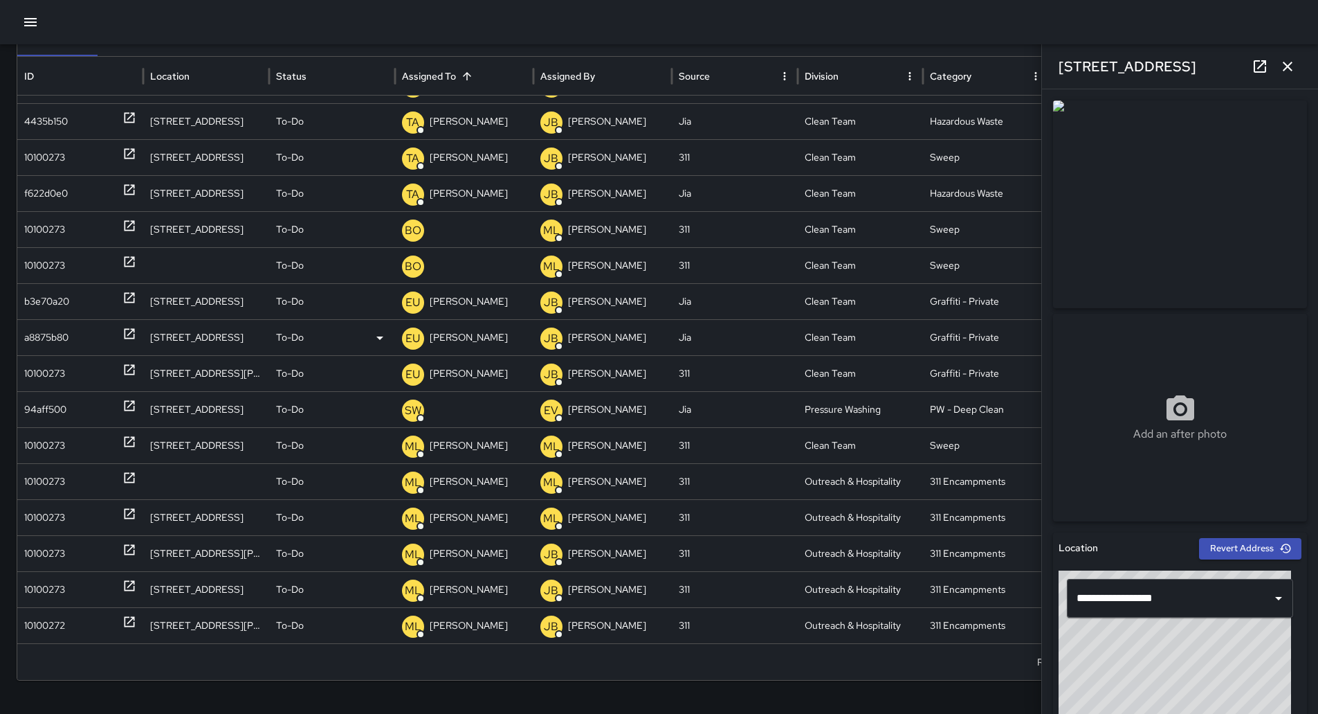
click at [51, 333] on div "a8875b80" at bounding box center [46, 337] width 44 height 35
click at [55, 370] on div "10100273" at bounding box center [44, 373] width 41 height 35
click at [1286, 57] on button "button" at bounding box center [1288, 67] width 28 height 28
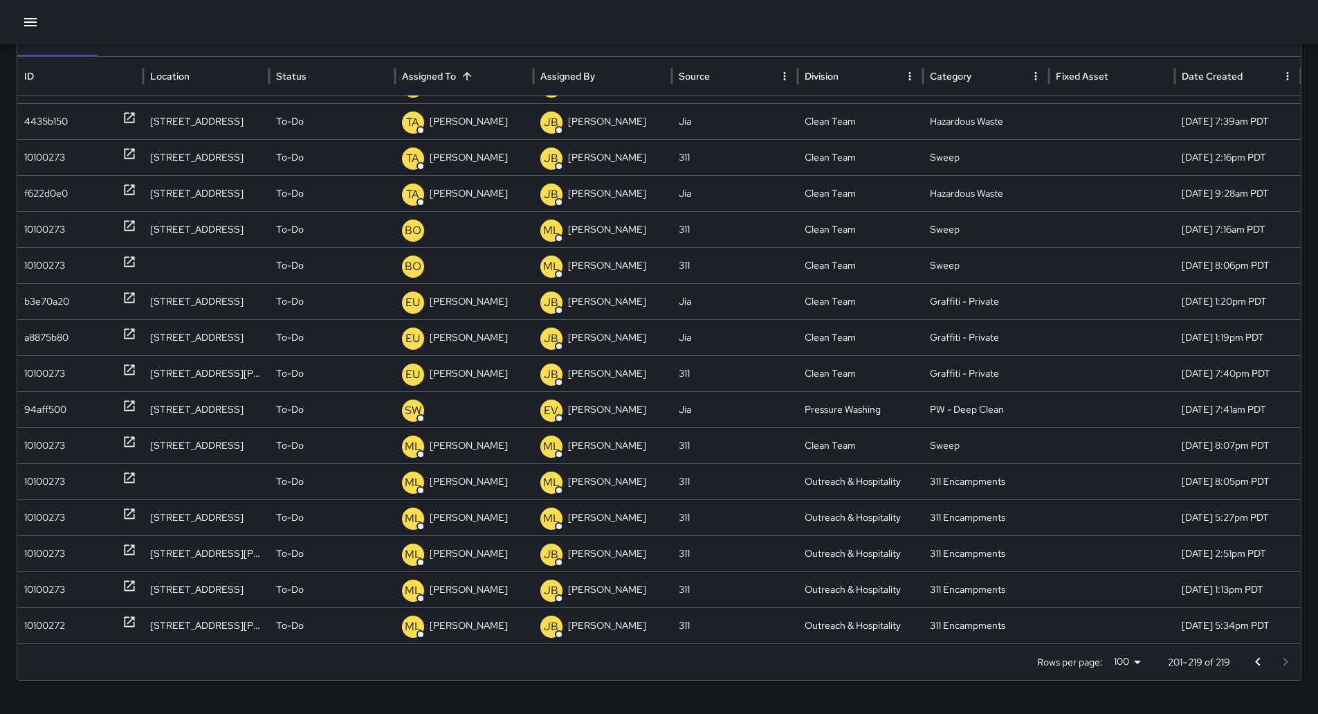
click at [26, 26] on icon "button" at bounding box center [30, 22] width 12 height 8
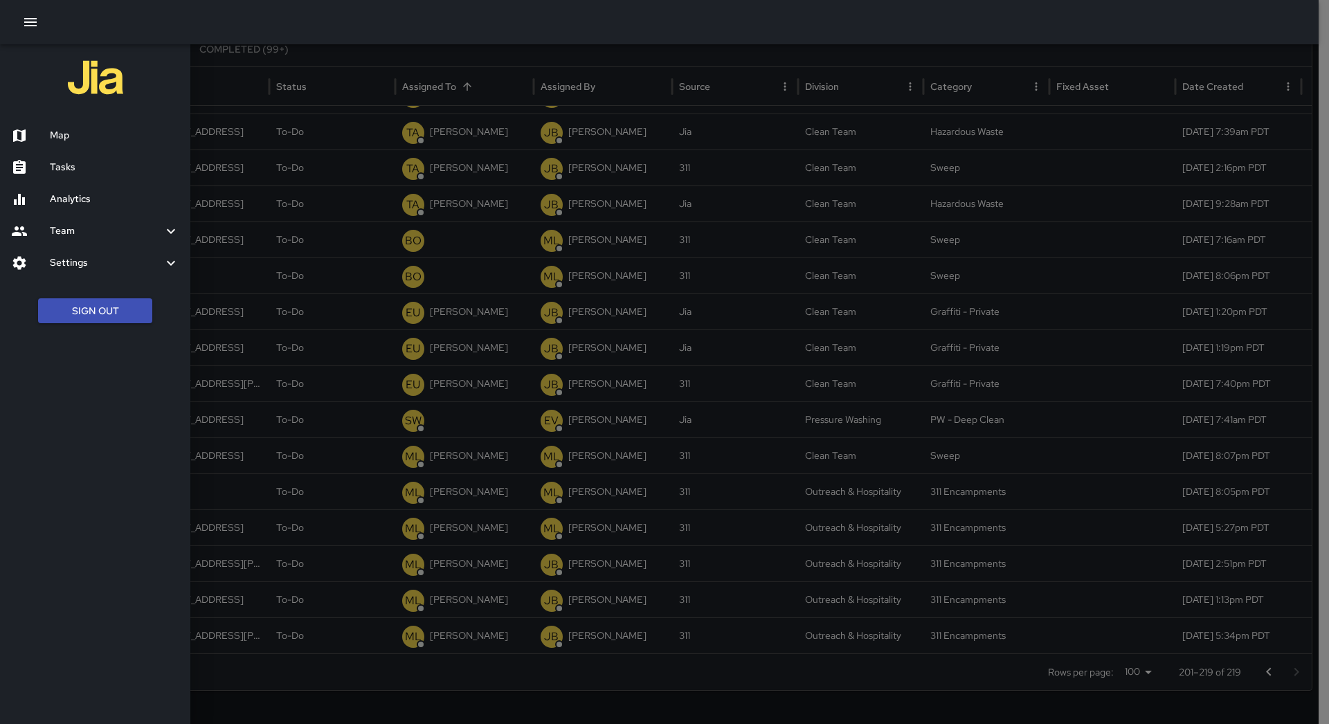
click at [80, 123] on div "Map" at bounding box center [95, 136] width 190 height 32
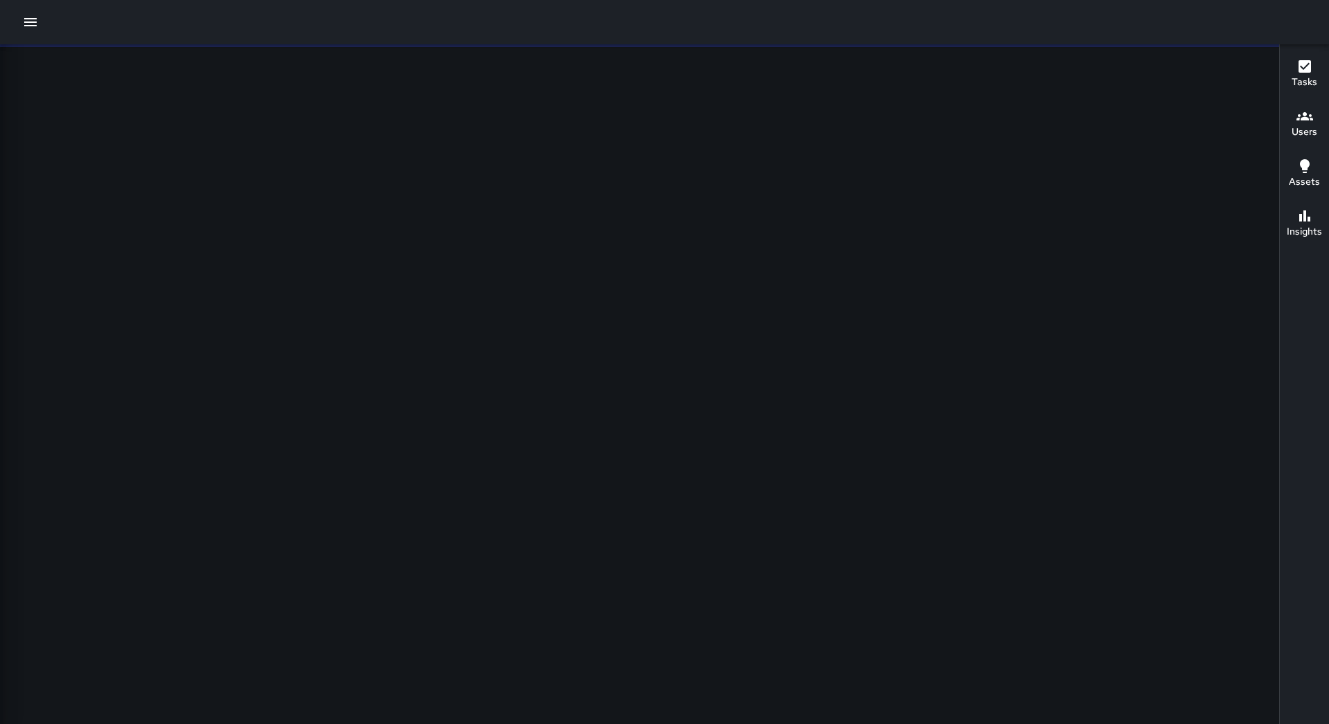
click at [80, 125] on div at bounding box center [664, 362] width 1329 height 724
